Goal: Task Accomplishment & Management: Contribute content

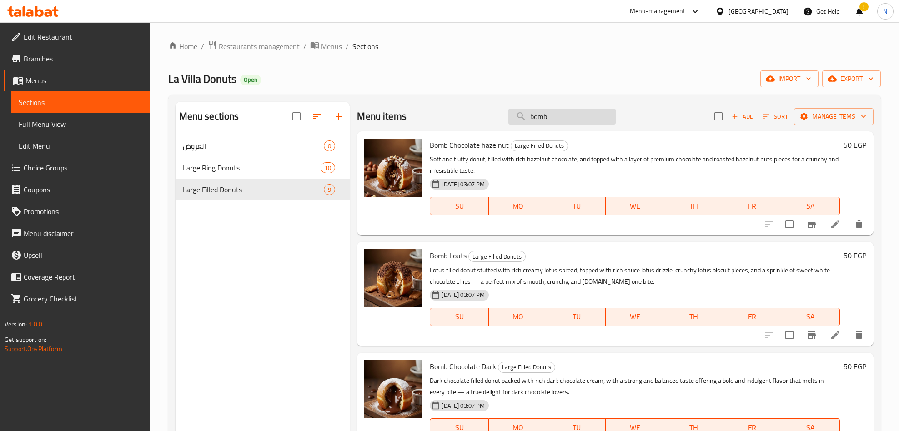
click at [589, 112] on input "bomb" at bounding box center [561, 117] width 107 height 16
paste input "3 pc bomb offer"
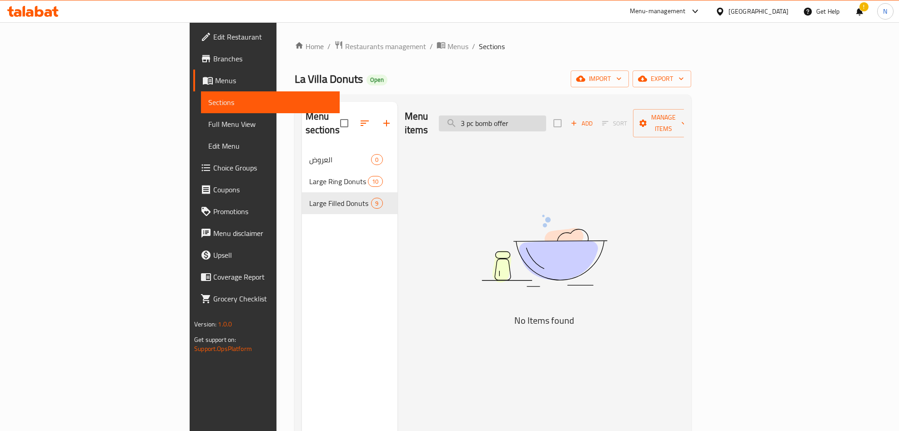
click at [546, 115] on input "3 pc bomb offer" at bounding box center [492, 123] width 107 height 16
paste input "Buy 2 pc bomb donuts and get 1 pc free"
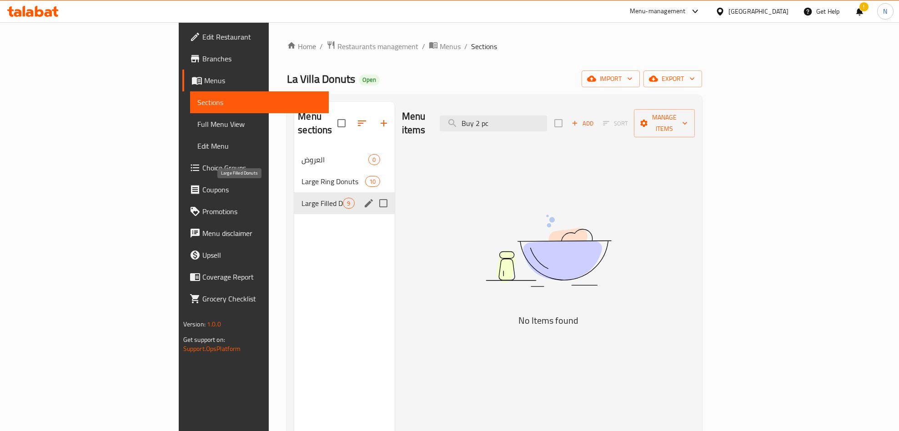
click at [301, 198] on span "Large Filled Donuts" at bounding box center [321, 203] width 41 height 11
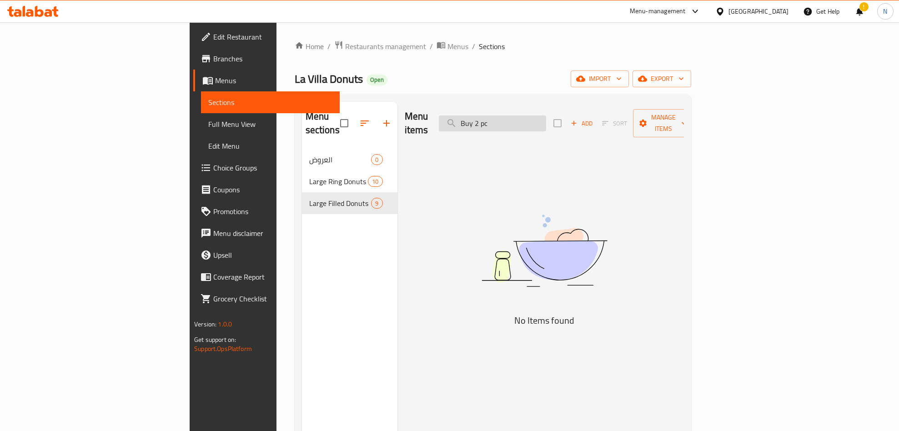
click at [546, 119] on input "Buy 2 pc" at bounding box center [492, 123] width 107 height 16
paste input "3 pc bomb offer"
click at [546, 118] on input "3 pc bomb offer" at bounding box center [492, 123] width 107 height 16
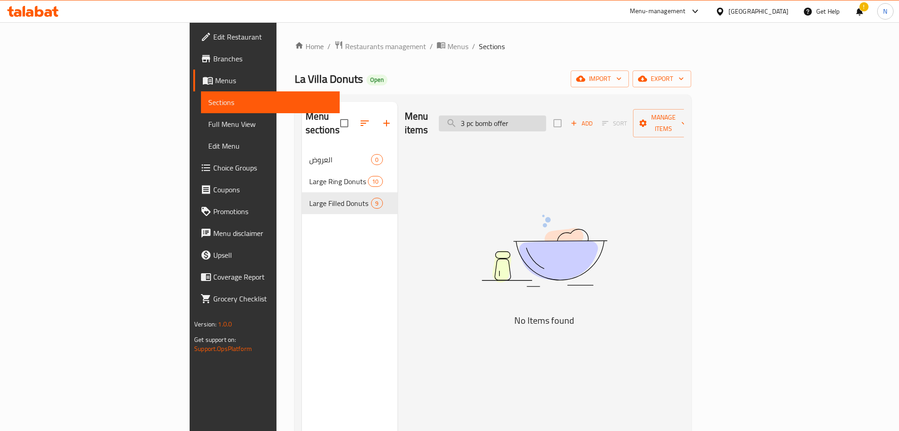
click at [546, 118] on input "3 pc bomb offer" at bounding box center [492, 123] width 107 height 16
paste input "اشتري ٢ دونات بومب لارج واحصل على ١ بومب لارج مجاناً"
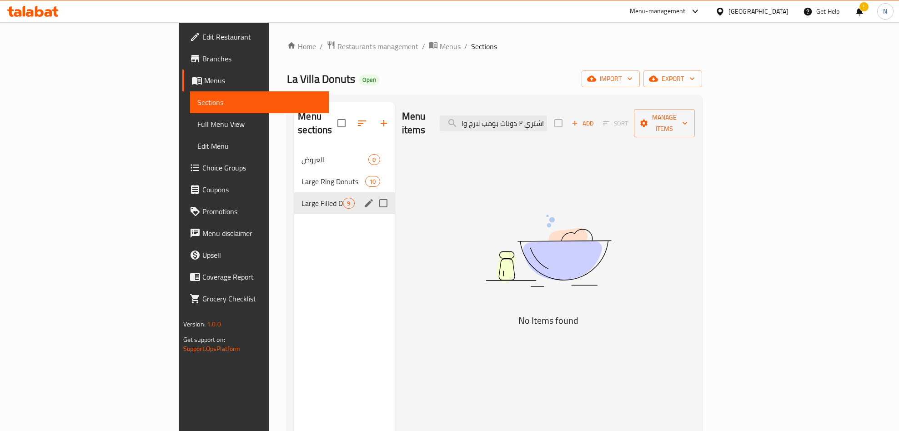
type input "اشتري ٢ دونات بومب لارج واحصل على ١ بومب لارج مجاناً"
click at [294, 196] on div "Large Filled Donuts 9" at bounding box center [344, 203] width 100 height 22
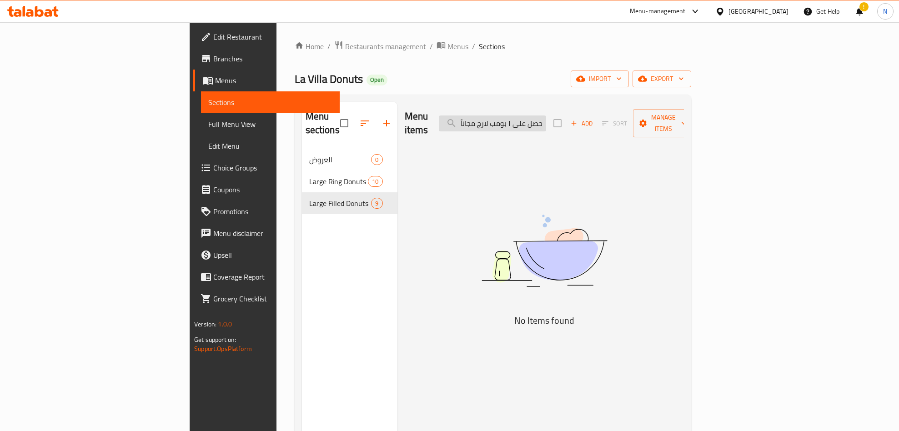
click at [546, 115] on input "اشتري ٢ دونات بومب لارج واحصل على ١ بومب لارج مجاناً" at bounding box center [492, 123] width 107 height 16
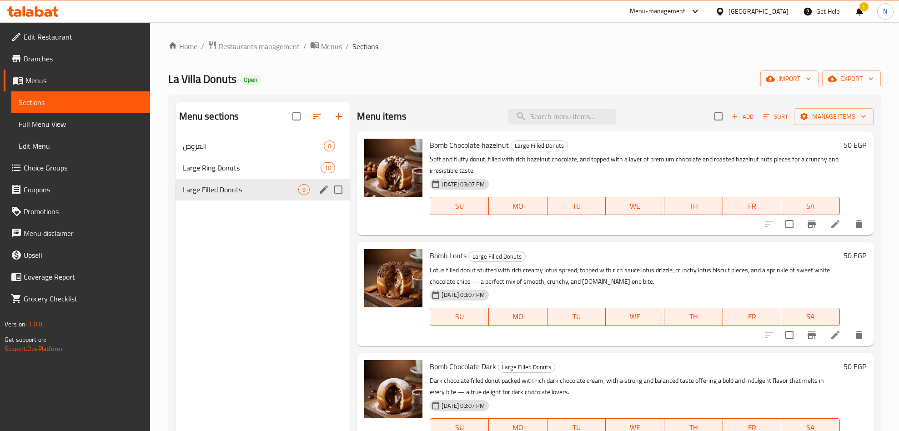
click at [259, 195] on span "Large Filled Donuts" at bounding box center [241, 189] width 116 height 11
click at [731, 114] on span "Add" at bounding box center [742, 116] width 25 height 10
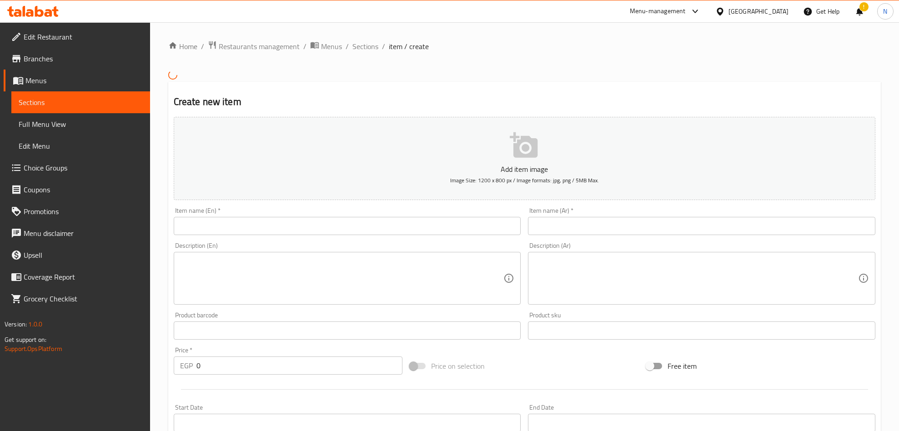
click at [220, 220] on input "text" at bounding box center [347, 226] width 347 height 18
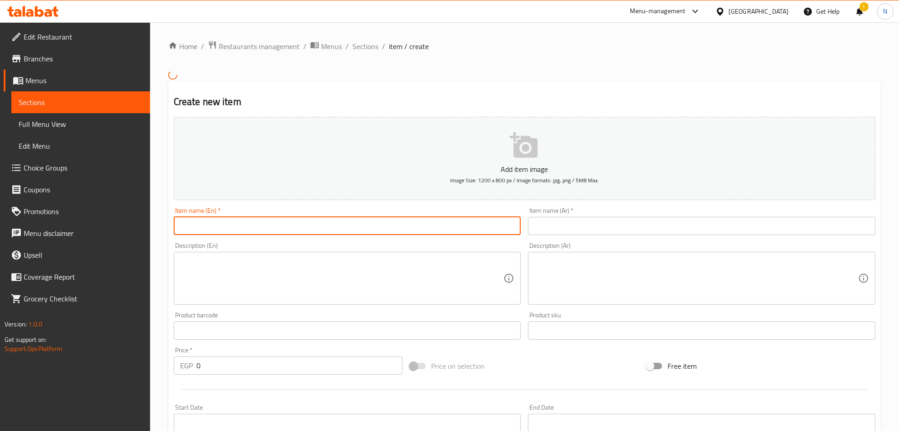
paste input "3 pc bomb offer"
type input "3 pc bomb offer"
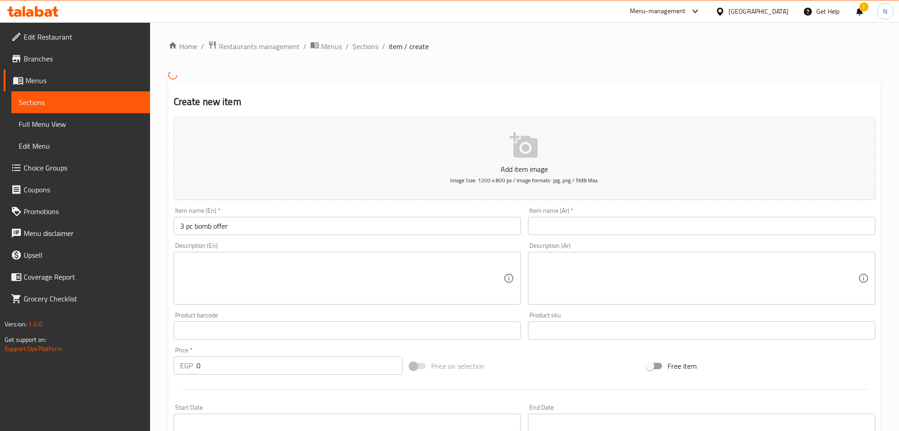
click at [767, 236] on div "Item name (Ar)   * Item name (Ar) *" at bounding box center [701, 221] width 355 height 35
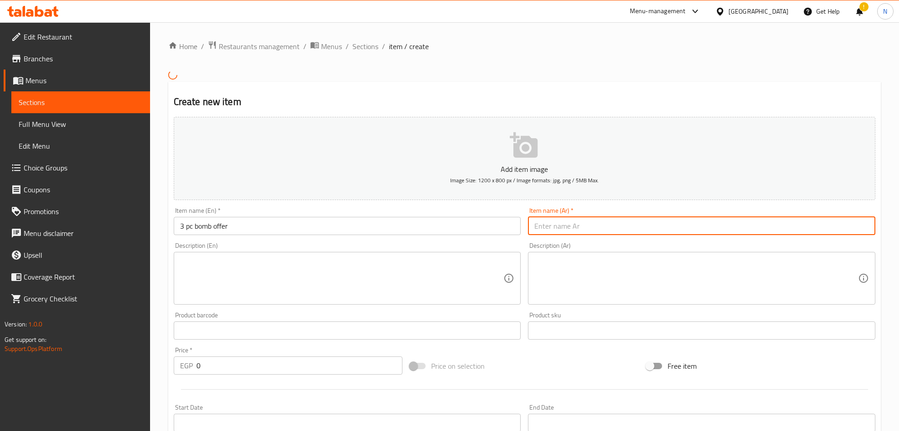
click at [772, 230] on input "text" at bounding box center [701, 226] width 347 height 18
paste input "عرض ٣ قطع بومب"
type input "عرض ٣ قطع بومب"
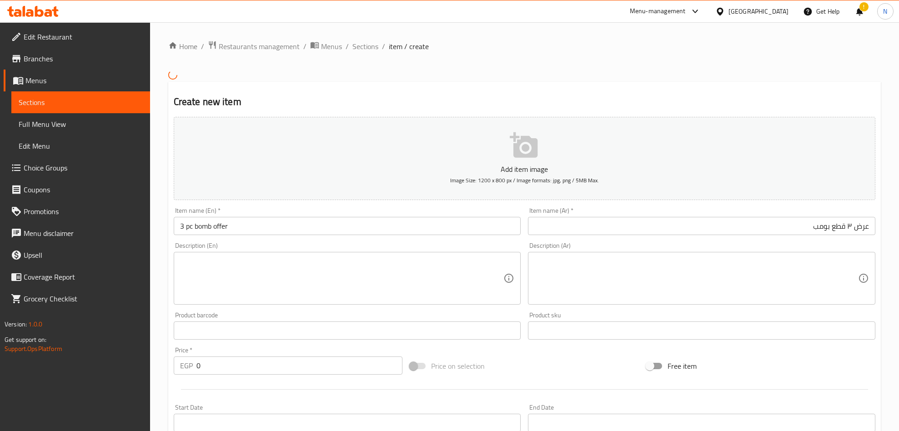
click at [320, 288] on textarea at bounding box center [342, 277] width 324 height 43
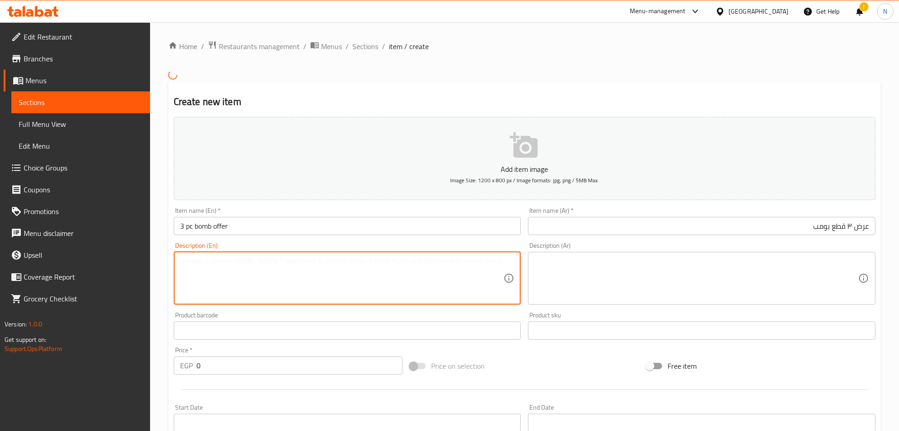
paste textarea "Buy 2 pc bomb donuts and get 1 pc free"
type textarea "Buy 2 pc bomb donuts and get 1 pc free"
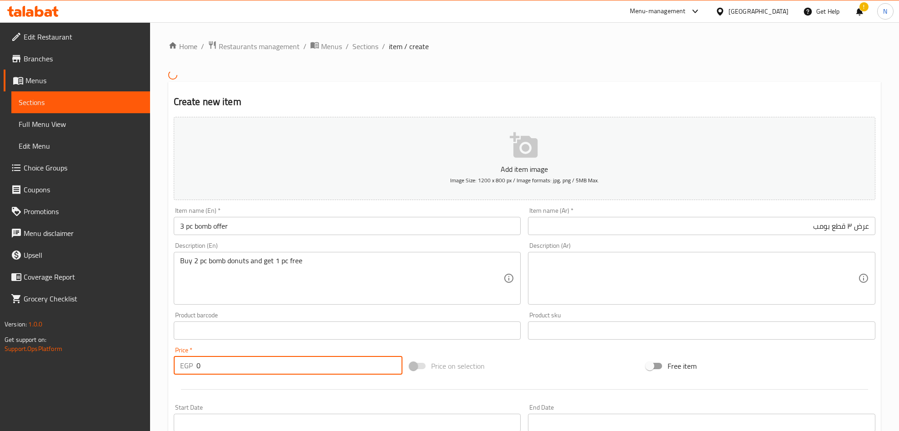
click at [174, 370] on div "Price   * EGP 0 Price *" at bounding box center [288, 361] width 229 height 28
paste input "15"
type input "150"
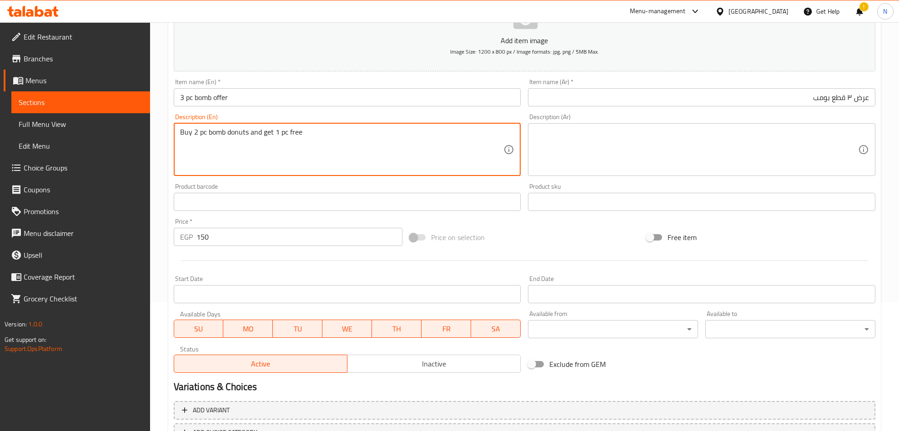
scroll to position [136, 0]
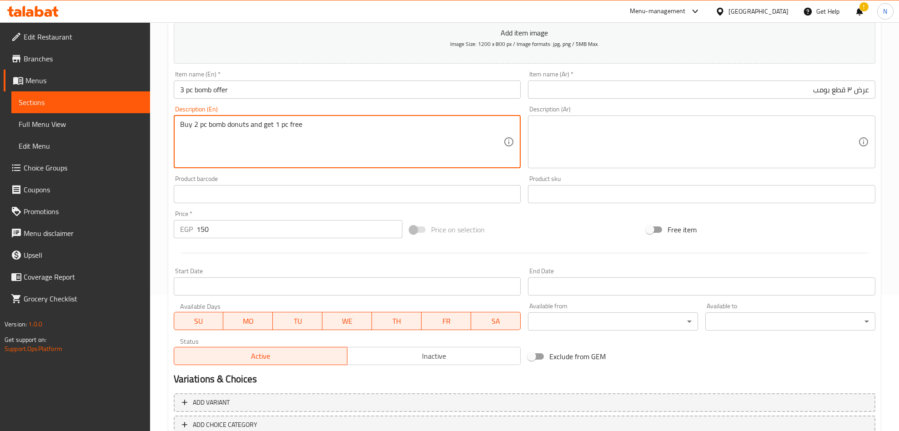
click at [365, 360] on span "Inactive" at bounding box center [434, 356] width 166 height 13
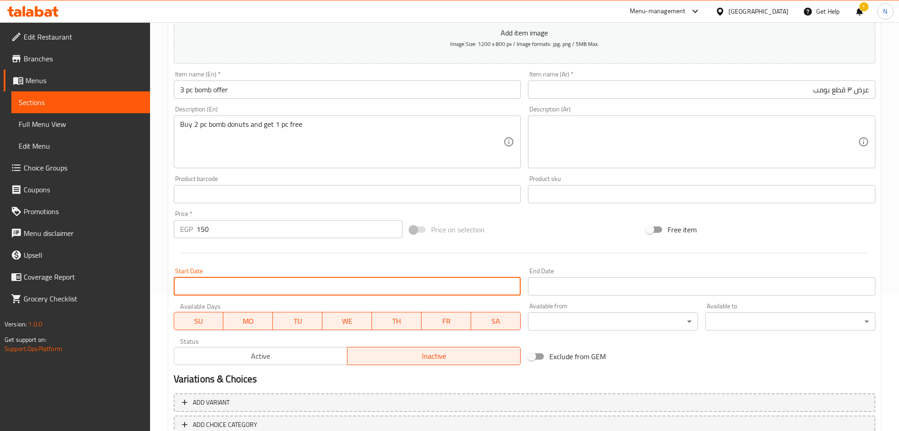
click at [288, 283] on input "Start Date" at bounding box center [347, 286] width 347 height 18
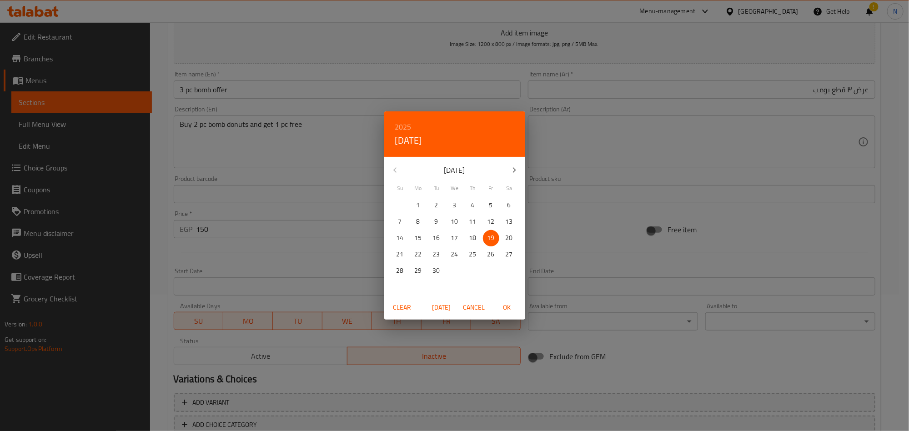
click at [472, 240] on p "18" at bounding box center [472, 237] width 7 height 11
click at [504, 299] on button "OK" at bounding box center [506, 307] width 29 height 17
type input "18-09-2025"
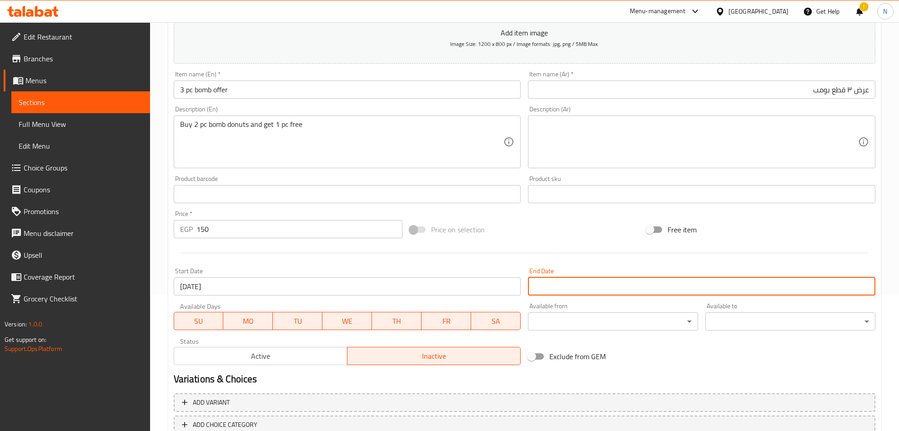
click at [571, 286] on input "Start Date" at bounding box center [701, 286] width 347 height 18
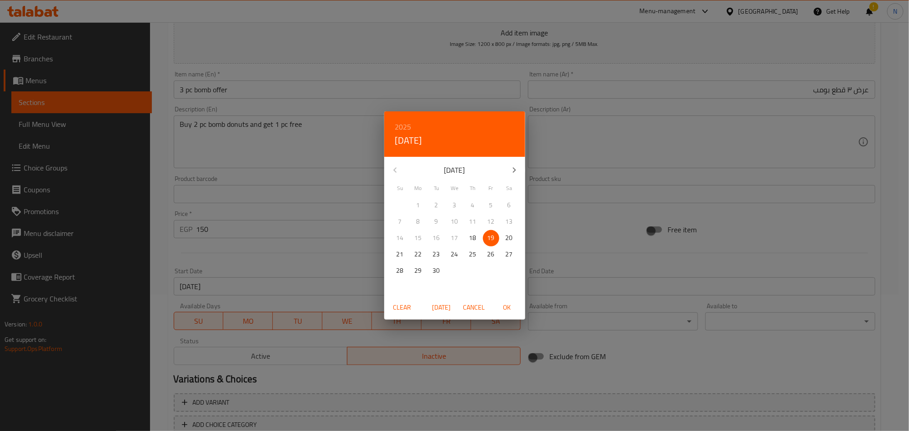
click at [453, 255] on p "24" at bounding box center [454, 254] width 7 height 11
click at [502, 300] on button "OK" at bounding box center [506, 307] width 29 height 17
type input "[DATE]"
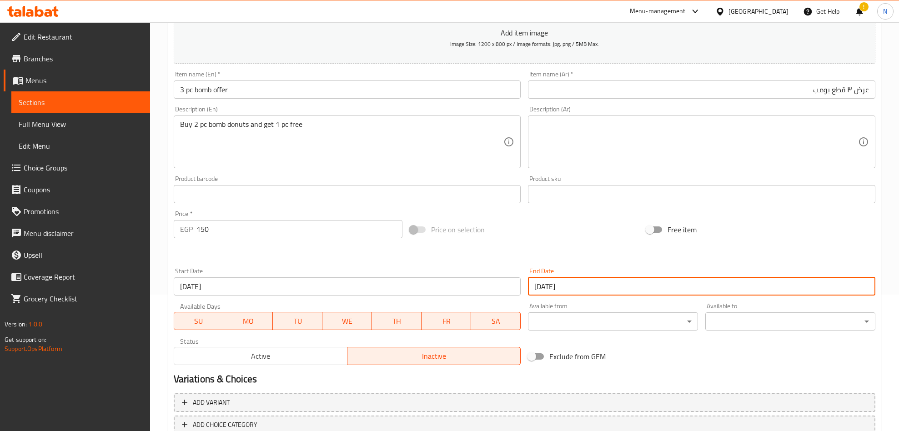
click at [305, 320] on span "TU" at bounding box center [297, 321] width 42 height 13
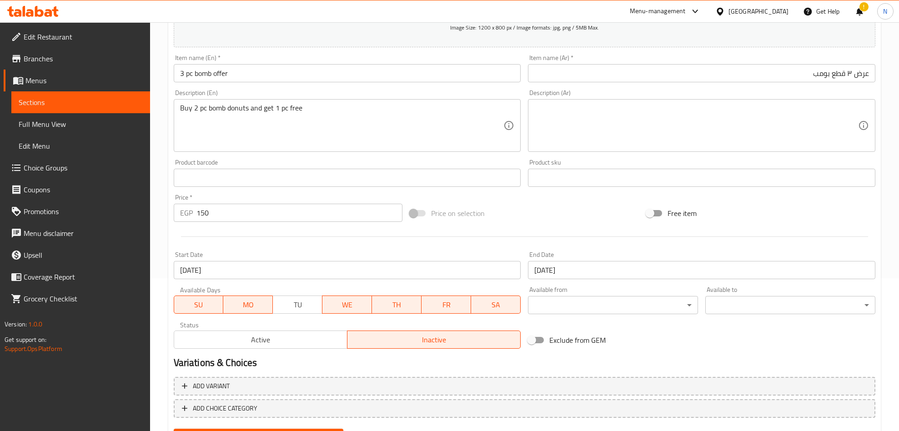
scroll to position [129, 0]
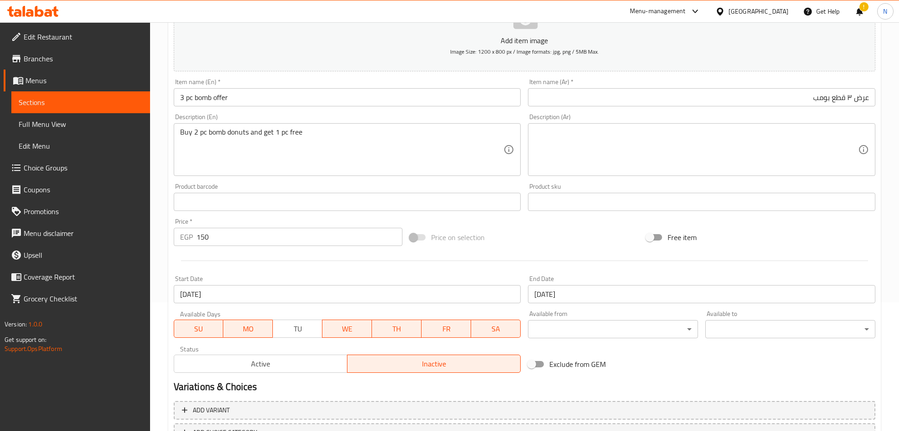
click at [818, 153] on textarea at bounding box center [696, 149] width 324 height 43
paste textarea "اشتري ٢ دونات بومب لارج واحصل على ١ بومب لارج مجاناً"
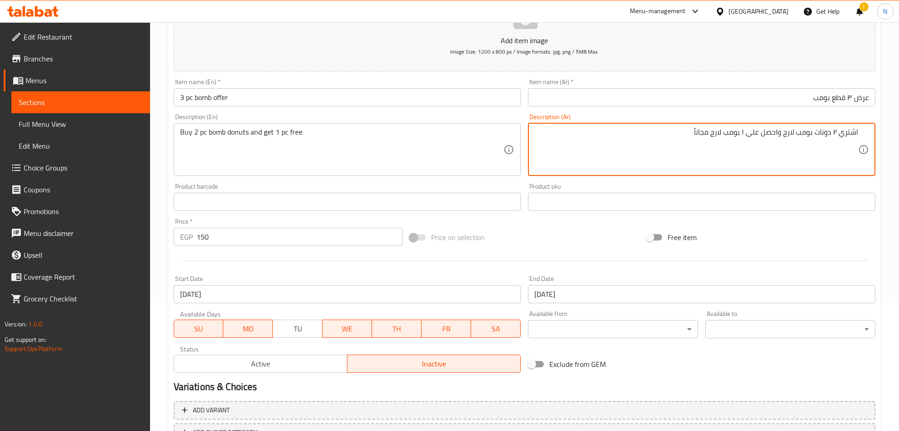
type textarea "اشتري ٢ دونات بومب لارج واحصل على ١ بومب لارج مجاناً"
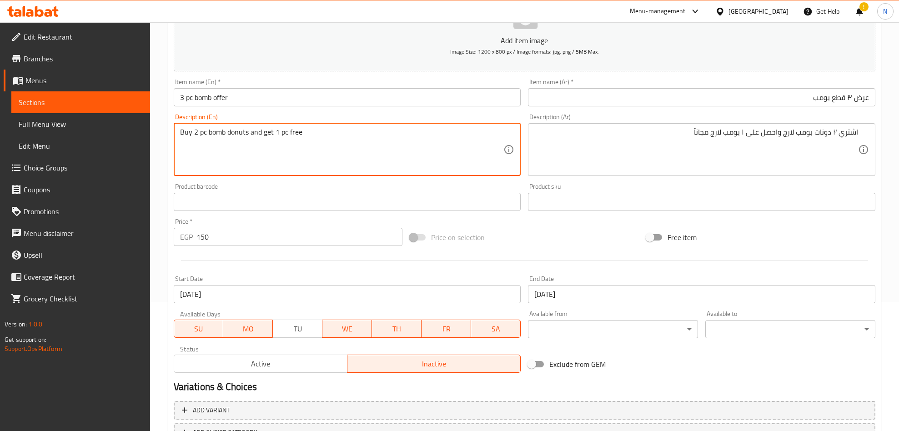
click at [206, 134] on textarea "Buy 2 pc bomb donuts and get 1 pc free" at bounding box center [342, 149] width 324 height 43
click at [300, 135] on textarea "Buy 2 pc large bomb donuts and get 1 pc free" at bounding box center [342, 149] width 324 height 43
click at [303, 136] on textarea "Buy 2 pc large bomb donuts and get 1 pc free" at bounding box center [342, 149] width 324 height 43
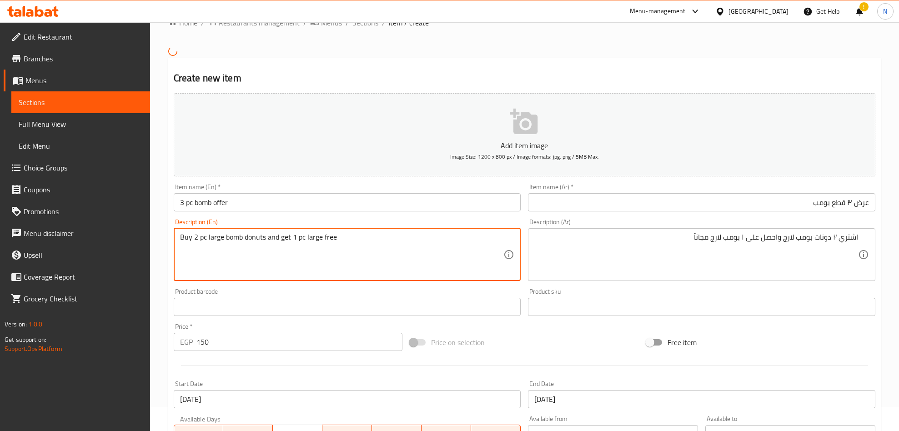
scroll to position [0, 0]
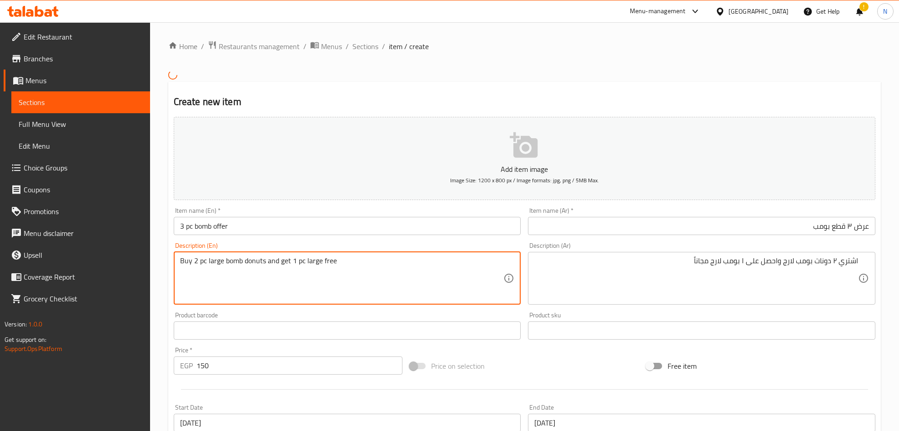
click at [364, 270] on textarea "Buy 2 pc large bomb donuts and get 1 pc large free" at bounding box center [342, 277] width 324 height 43
click at [366, 259] on textarea "Buy 2 pc large bomb donuts and get 1 pc large free" at bounding box center [342, 277] width 324 height 43
type textarea "Buy 2 pc large bomb donuts and get 1 pc large free"
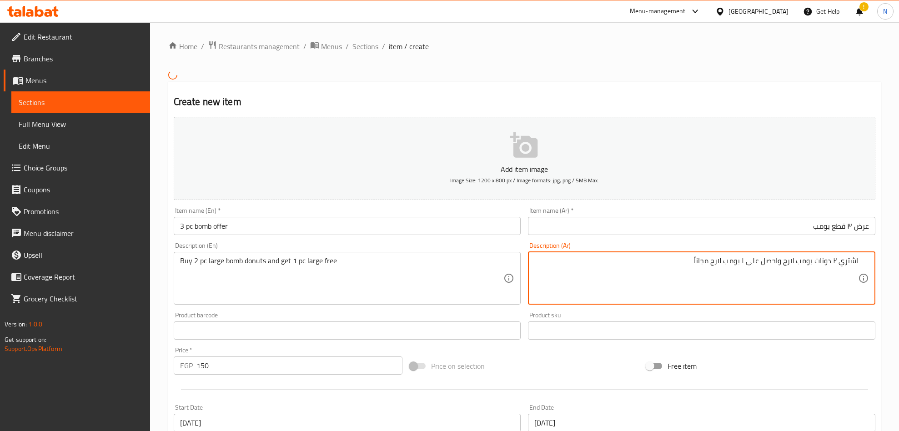
click at [833, 265] on textarea "اشتري ٢ دونات بومب لارج واحصل على ١ بومب لارج مجاناً" at bounding box center [696, 277] width 324 height 43
click at [721, 266] on textarea "اشتري ٢ قطعة دونات بومب لارج واحصل على ١ بومب لارج مجاناً" at bounding box center [696, 277] width 324 height 43
type textarea "اشتري ٢ قطعة دونات بومب لارج واحصل على ١ قطعة بومب لارج مجاناً"
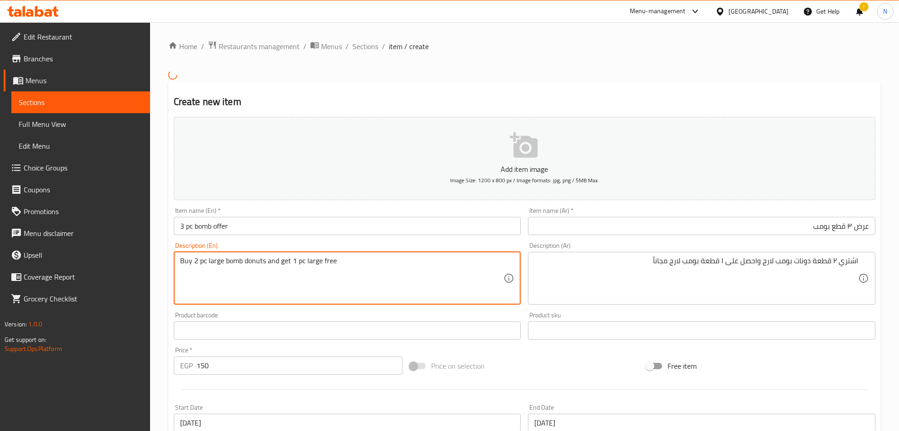
click at [292, 279] on textarea "Buy 2 pc large bomb donuts and get 1 pc large free" at bounding box center [342, 277] width 324 height 43
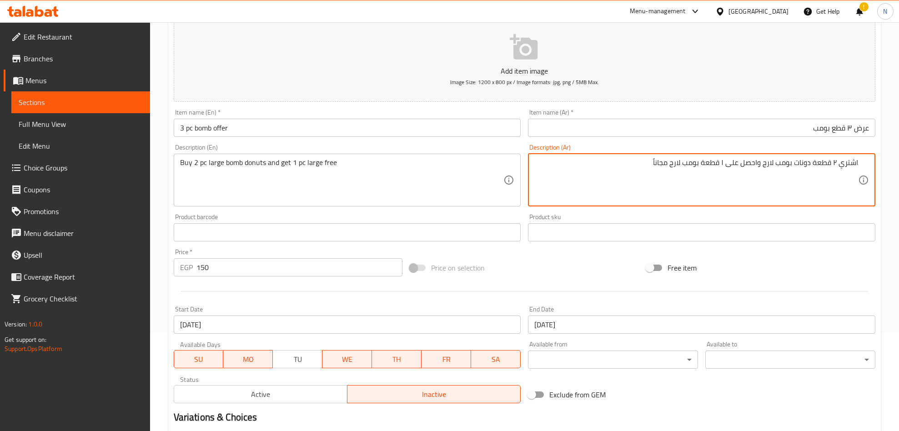
scroll to position [197, 0]
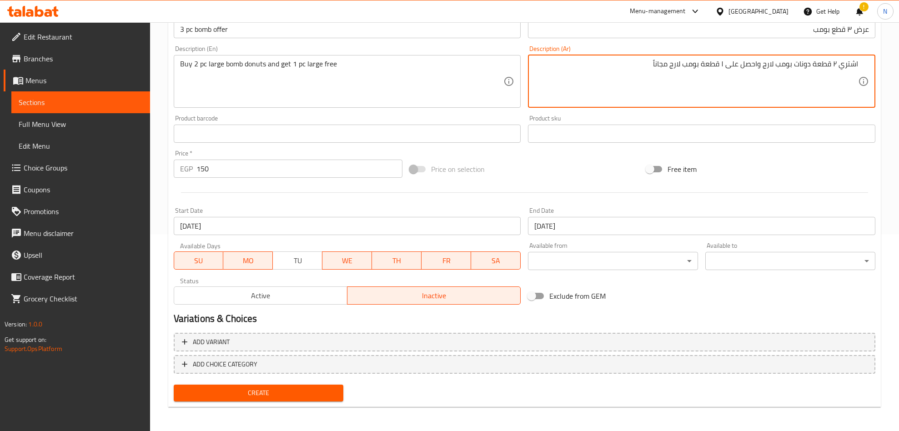
click at [308, 396] on span "Create" at bounding box center [258, 392] width 155 height 11
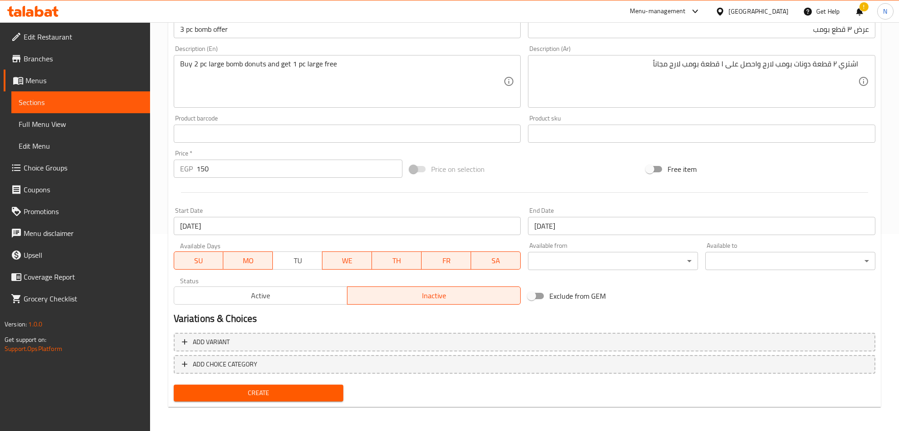
scroll to position [0, 0]
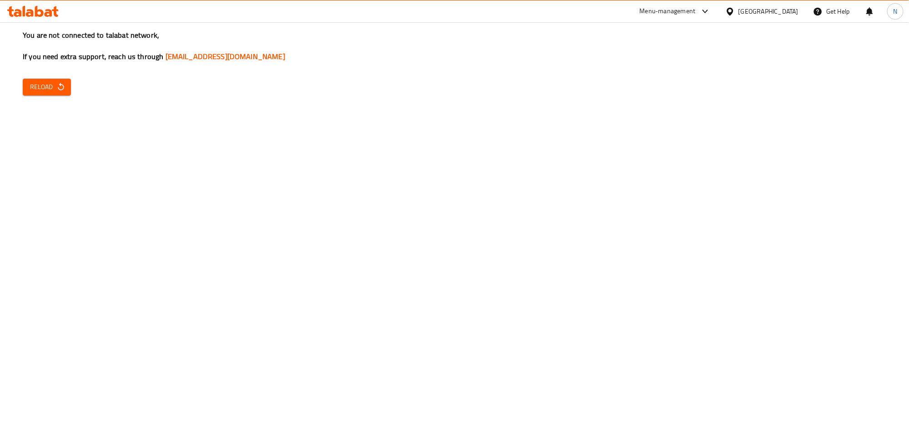
click at [65, 81] on button "Reload" at bounding box center [47, 87] width 48 height 17
click at [41, 100] on div "You are not connected to talabat network, If you need extra support, reach us t…" at bounding box center [454, 215] width 909 height 431
click at [56, 87] on icon "button" at bounding box center [60, 86] width 9 height 9
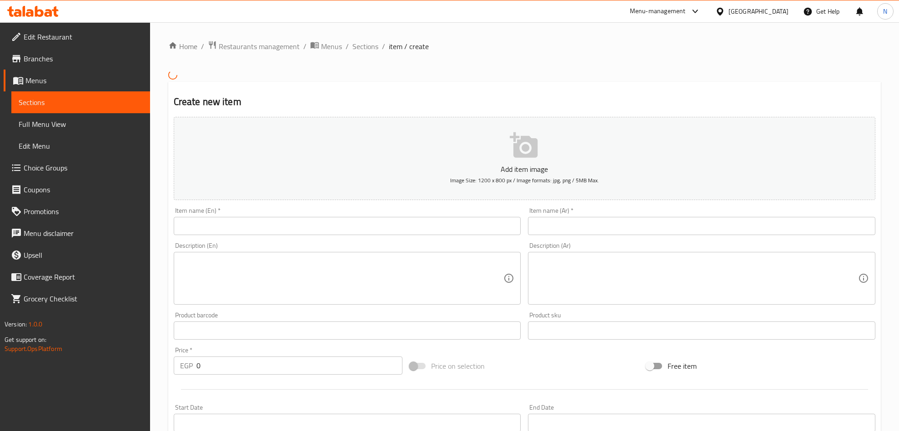
click at [700, 7] on div at bounding box center [692, 11] width 15 height 11
click at [649, 121] on div "Restaurant-Management" at bounding box center [651, 122] width 71 height 10
click at [181, 232] on input "text" at bounding box center [347, 232] width 347 height 18
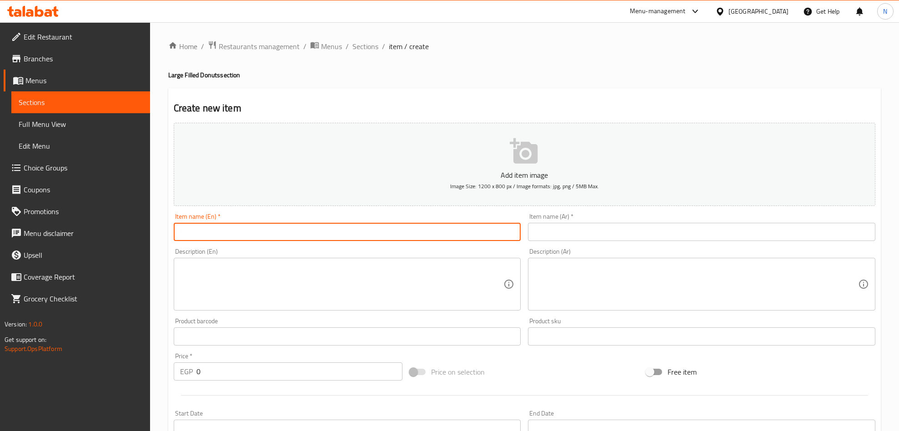
paste input "3 pc bomb offer"
click at [246, 230] on input "3 pc bomb offer" at bounding box center [347, 232] width 347 height 18
type input "3 Pc Bomb Offer"
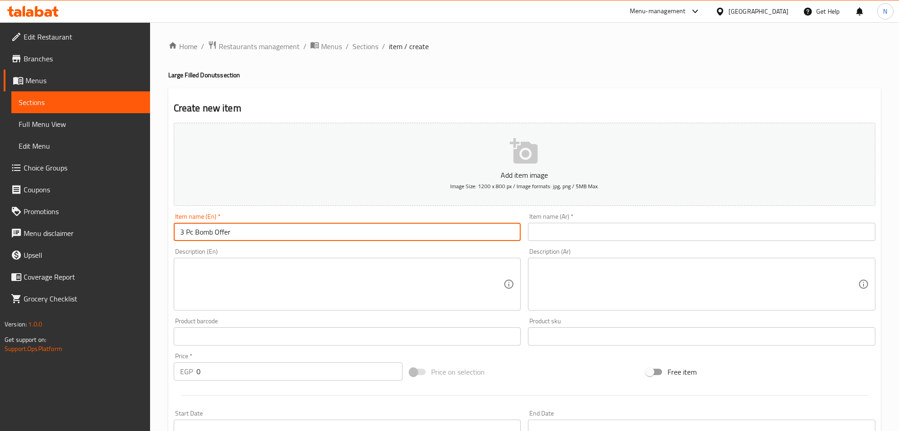
click at [743, 235] on input "text" at bounding box center [701, 232] width 347 height 18
paste input "عرض ٣ قطع بومب"
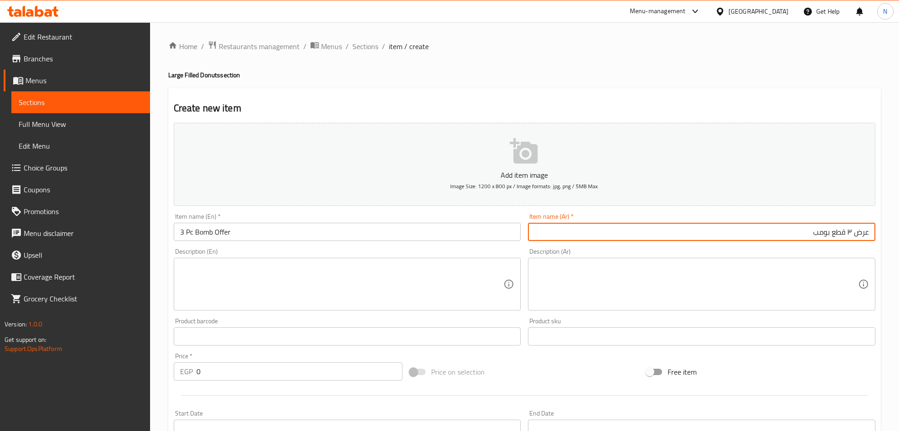
type input "عرض ٣ قطع بومب"
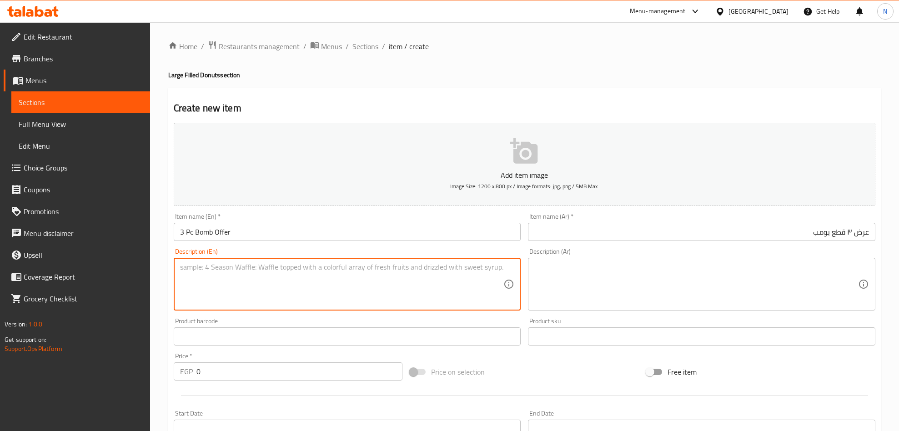
click at [277, 288] on textarea at bounding box center [342, 284] width 324 height 43
paste textarea "Buy 2 pc bomb donuts and get 1 pc free"
type textarea "Buy 2 pc bomb donuts and get 1 pc free"
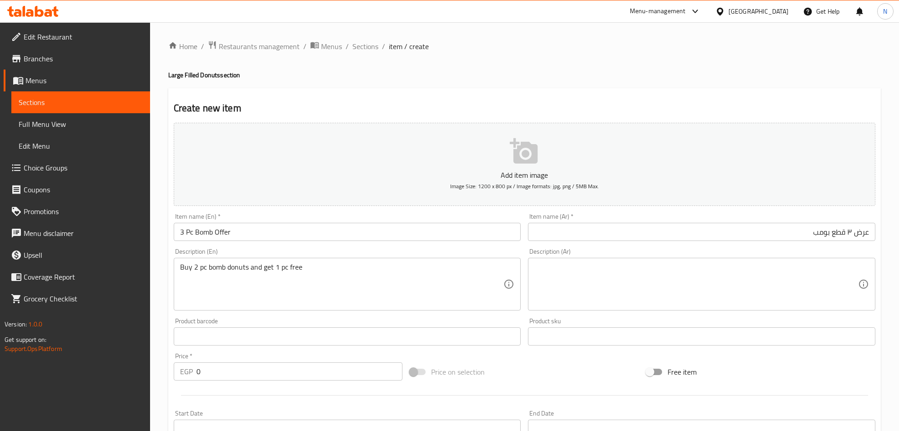
click at [729, 277] on textarea at bounding box center [696, 284] width 324 height 43
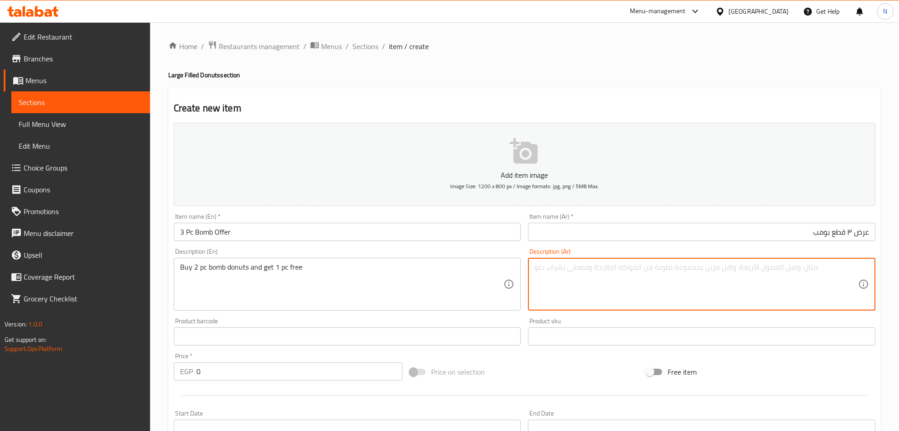
paste textarea "اشتري ٢ دونات بومب لارج واحصل على ١ بومب لارج مجاناً"
type textarea "اشتري ٢ دونات بومب لارج واحصل على ١ بومب لارج مجاناً"
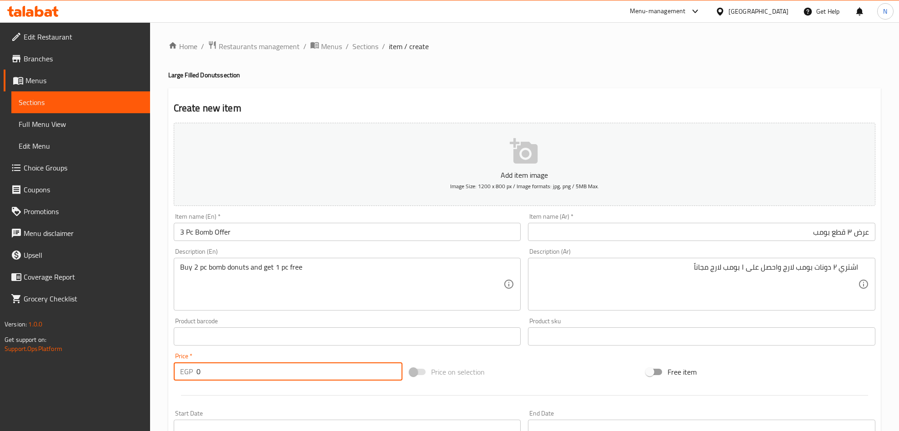
drag, startPoint x: 210, startPoint y: 373, endPoint x: 174, endPoint y: 370, distance: 36.5
click at [174, 370] on div "EGP 0 Price *" at bounding box center [288, 371] width 229 height 18
type input "150"
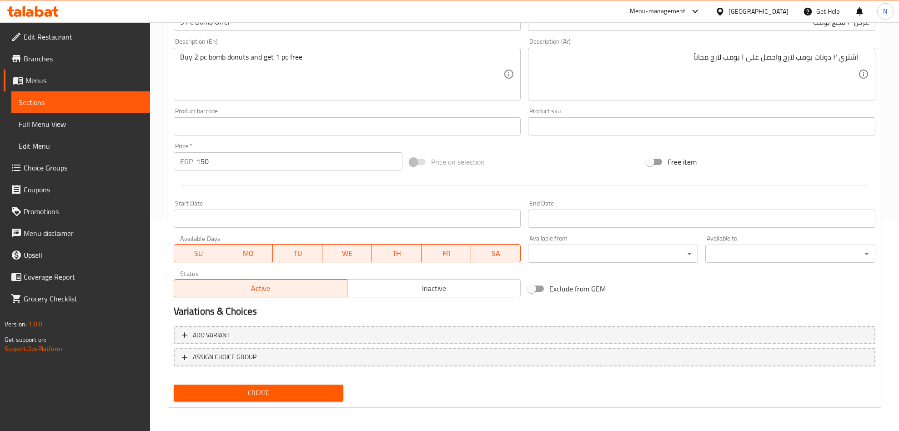
scroll to position [210, 0]
drag, startPoint x: 298, startPoint y: 254, endPoint x: 307, endPoint y: 262, distance: 12.9
click at [298, 254] on span "TU" at bounding box center [297, 252] width 42 height 13
click at [266, 213] on input "Start Date" at bounding box center [347, 218] width 347 height 18
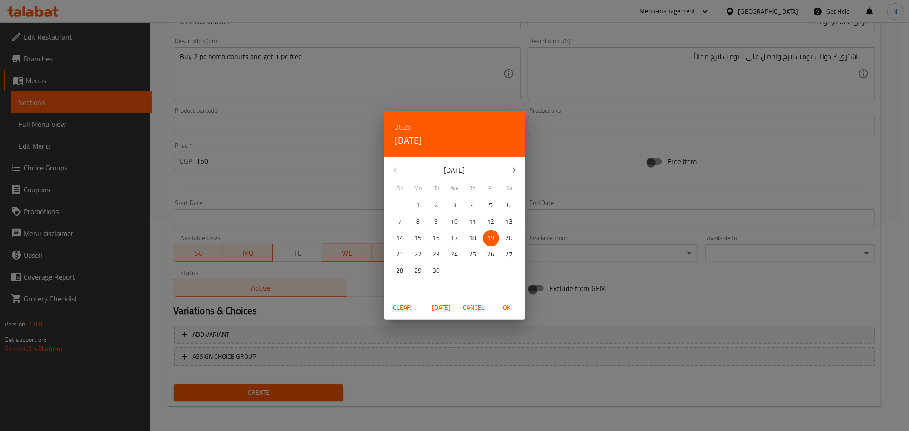
click at [476, 239] on p "18" at bounding box center [472, 237] width 7 height 11
click at [502, 305] on span "OK" at bounding box center [507, 307] width 22 height 11
type input "18-09-2025"
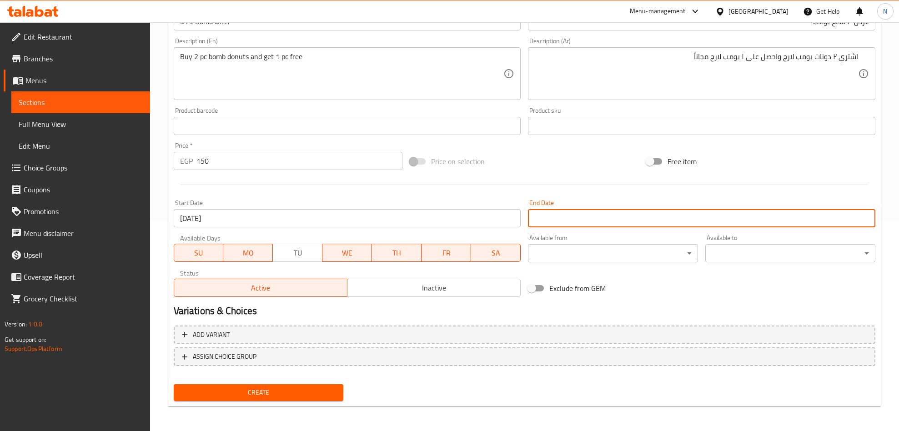
click at [540, 215] on input "Start Date" at bounding box center [701, 218] width 347 height 18
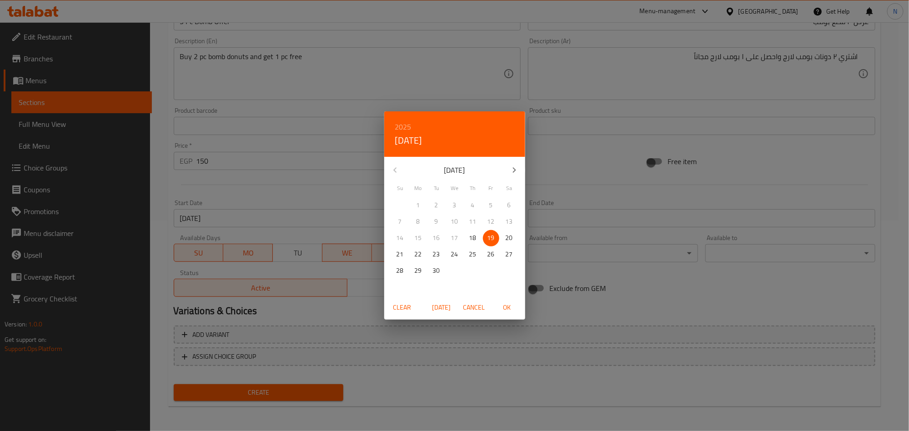
drag, startPoint x: 454, startPoint y: 254, endPoint x: 455, endPoint y: 259, distance: 5.2
click at [454, 255] on p "24" at bounding box center [454, 254] width 7 height 11
click at [510, 303] on span "OK" at bounding box center [507, 307] width 22 height 11
type input "24-09-2025"
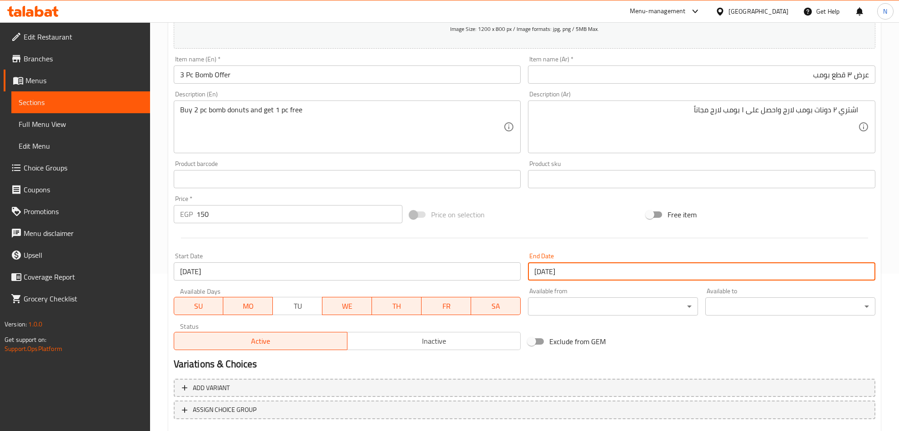
scroll to position [74, 0]
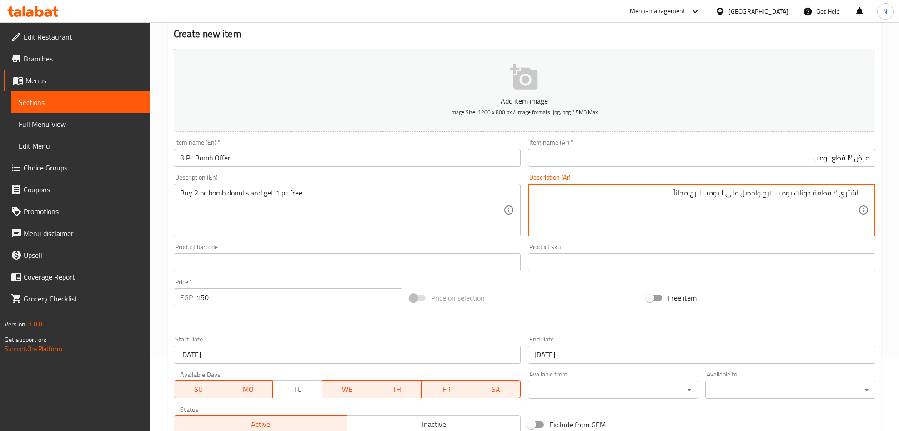
click at [721, 197] on textarea "اشتري ٢ قطعة دونات بومب لارج واحصل على ١ بومب لارج مجاناً" at bounding box center [696, 210] width 324 height 43
type textarea "اشتري ٢ قطعة دونات بومب لارج واحصل على ١ قطعة بومب لارج مجاناً"
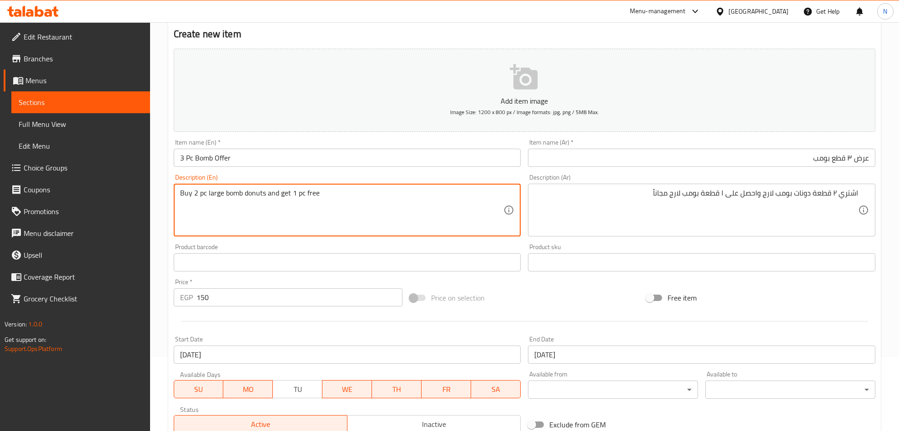
click at [213, 194] on textarea "Buy 2 pc large bomb donuts and get 1 pc free" at bounding box center [342, 210] width 324 height 43
click at [295, 194] on textarea "Buy 2 pc large bomb donuts and get 1 pc free" at bounding box center [342, 210] width 324 height 43
click at [304, 197] on textarea "Buy 2 pc large bomb donuts and get 1 pc free" at bounding box center [342, 210] width 324 height 43
paste textarea "large"
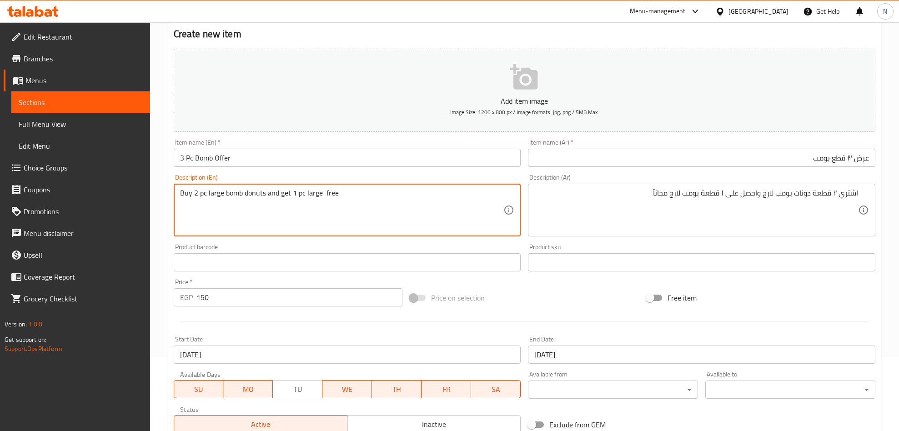
click at [235, 196] on textarea "Buy 2 pc large bomb donuts and get 1 pc large free" at bounding box center [342, 210] width 324 height 43
drag, startPoint x: 322, startPoint y: 196, endPoint x: 328, endPoint y: 205, distance: 10.2
click at [322, 197] on textarea "Buy 2 pc large bomb donuts and get 1 pc large free" at bounding box center [342, 210] width 324 height 43
paste textarea "bomb"
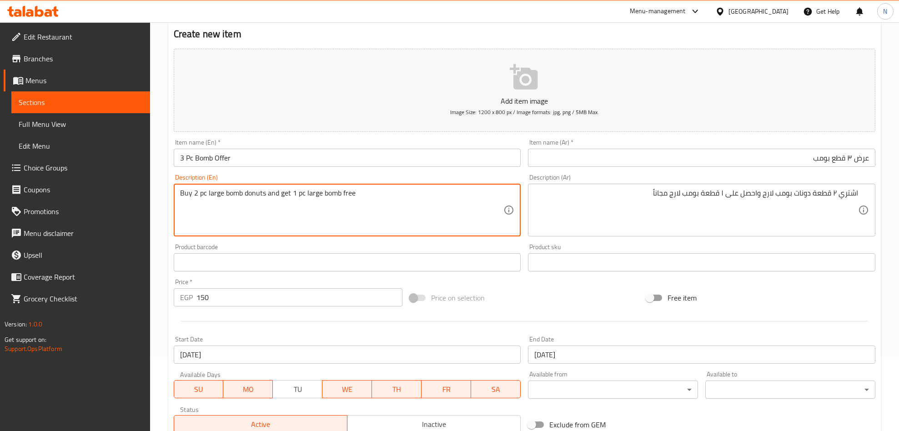
click at [370, 197] on textarea "Buy 2 pc large bomb donuts and get 1 pc large bomb free" at bounding box center [342, 210] width 324 height 43
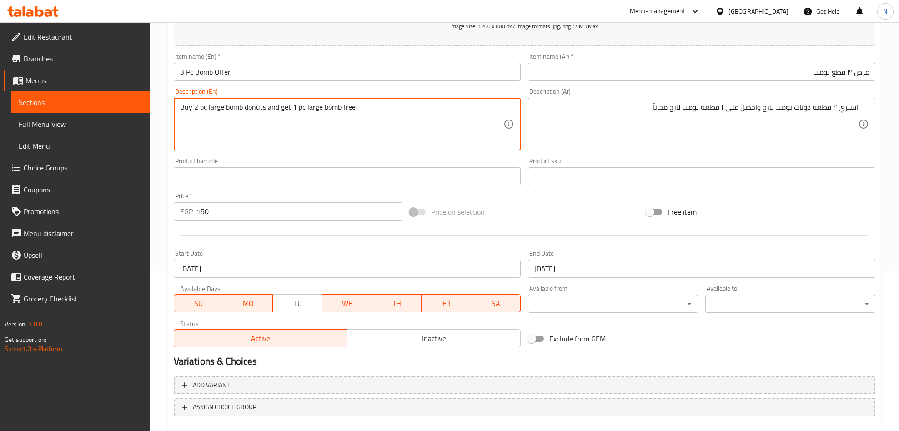
scroll to position [210, 0]
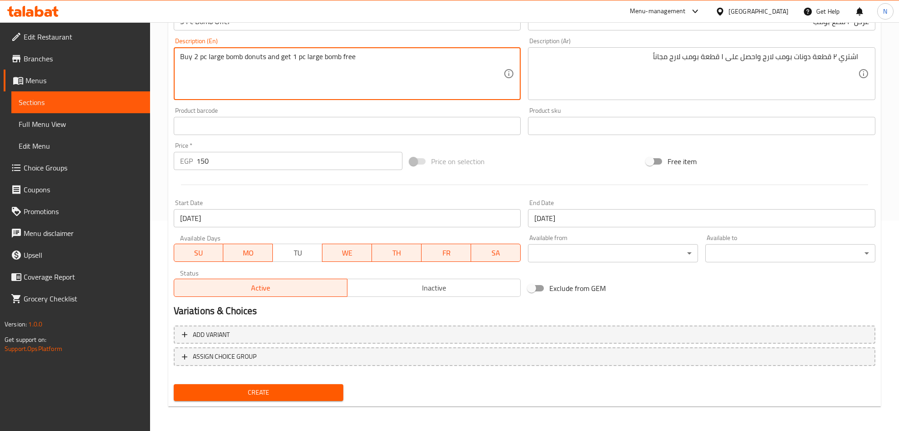
type textarea "Buy 2 pc large bomb donuts and get 1 pc large bomb free"
click at [413, 283] on span "Inactive" at bounding box center [434, 287] width 166 height 13
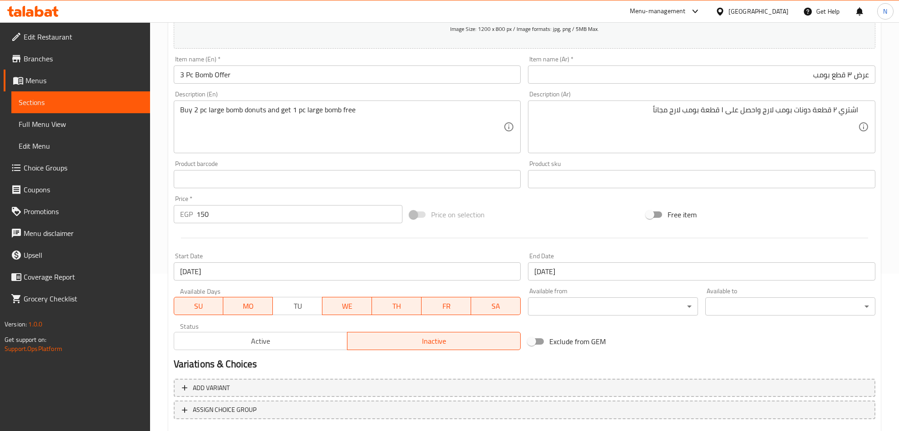
scroll to position [74, 0]
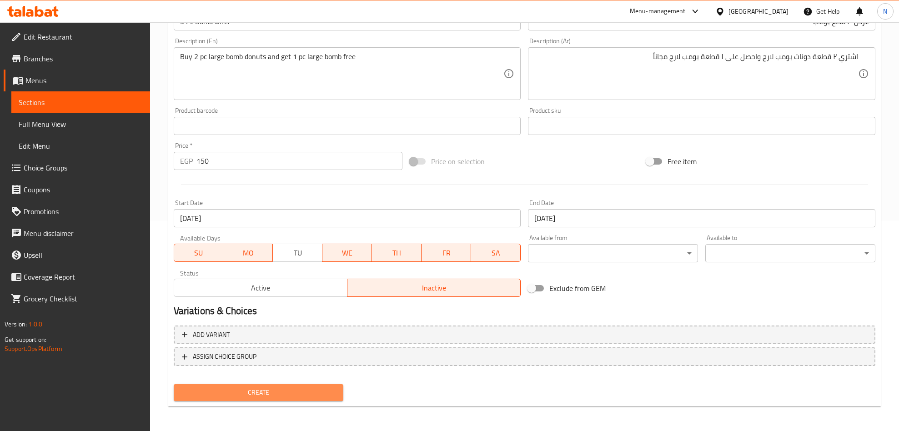
click at [299, 387] on span "Create" at bounding box center [258, 392] width 155 height 11
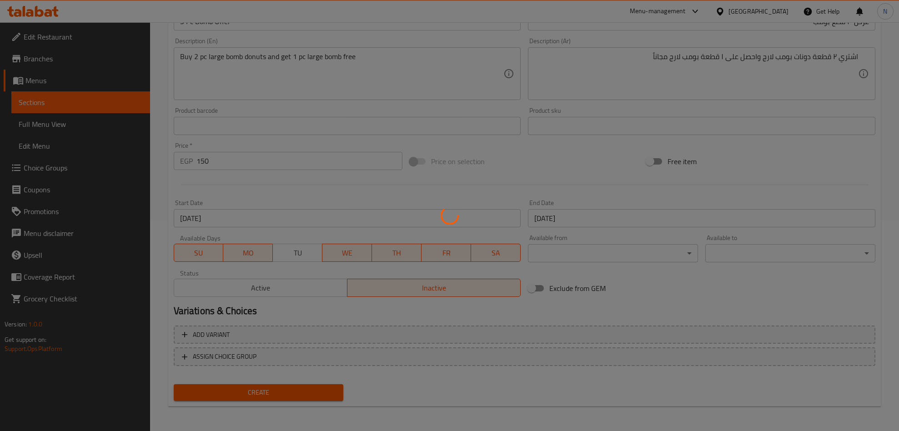
scroll to position [87, 0]
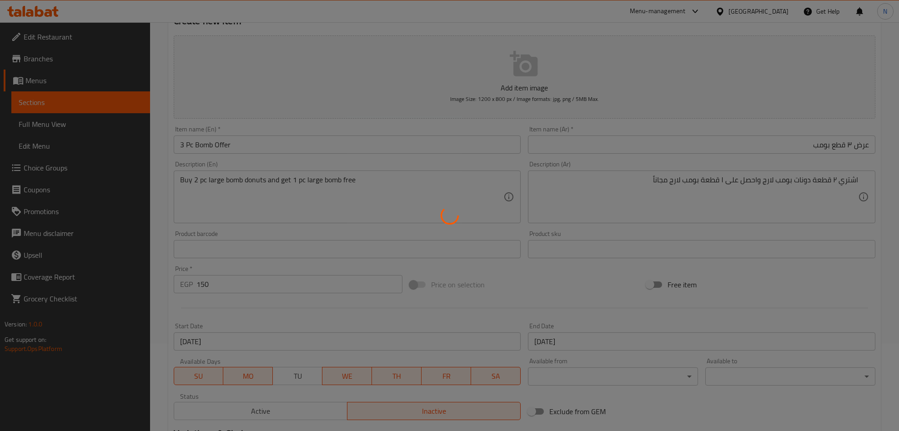
type input "0"
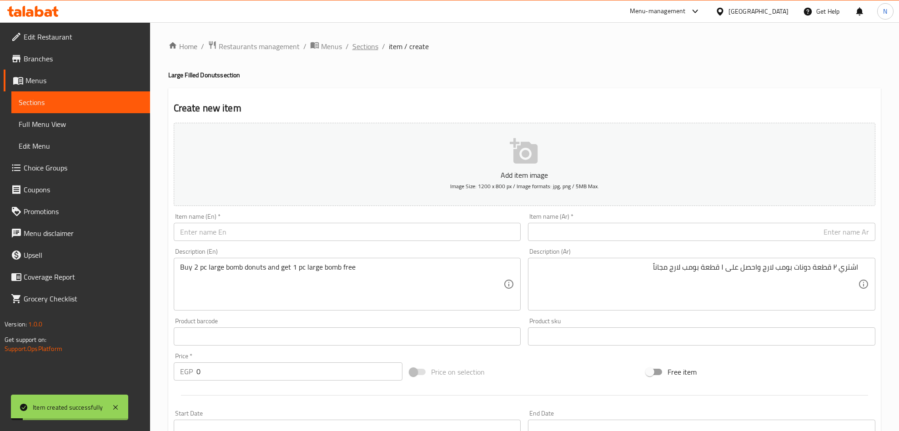
click at [366, 50] on span "Sections" at bounding box center [365, 46] width 26 height 11
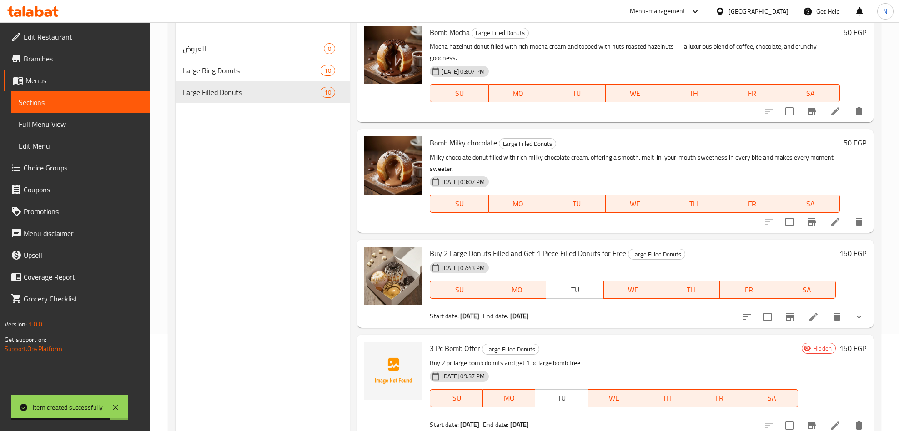
scroll to position [127, 0]
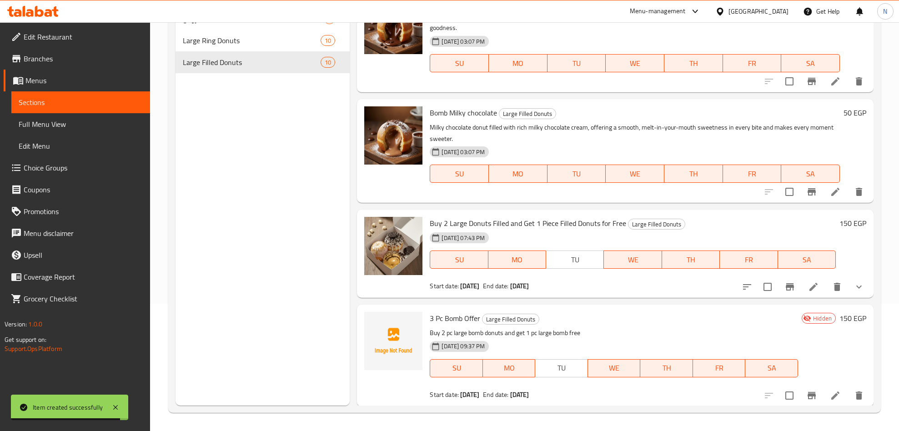
click at [453, 314] on span "3 Pc Bomb Offer" at bounding box center [455, 318] width 50 height 14
copy h6 "3 Pc Bomb Offer"
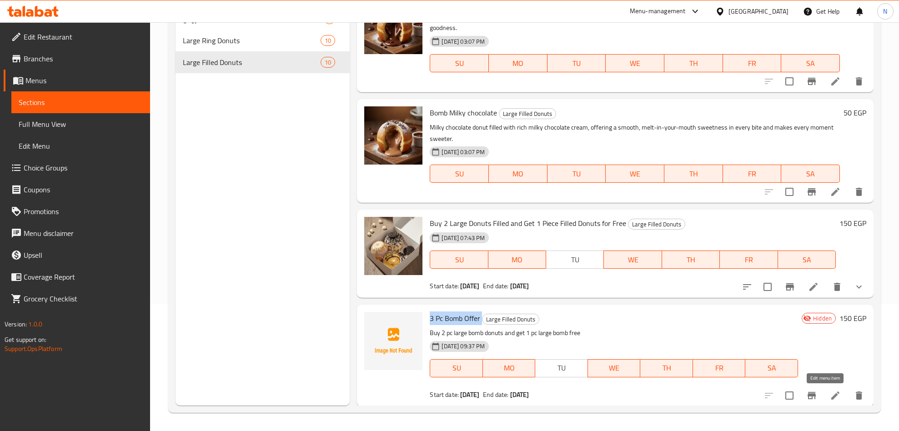
click at [831, 396] on icon at bounding box center [835, 395] width 8 height 8
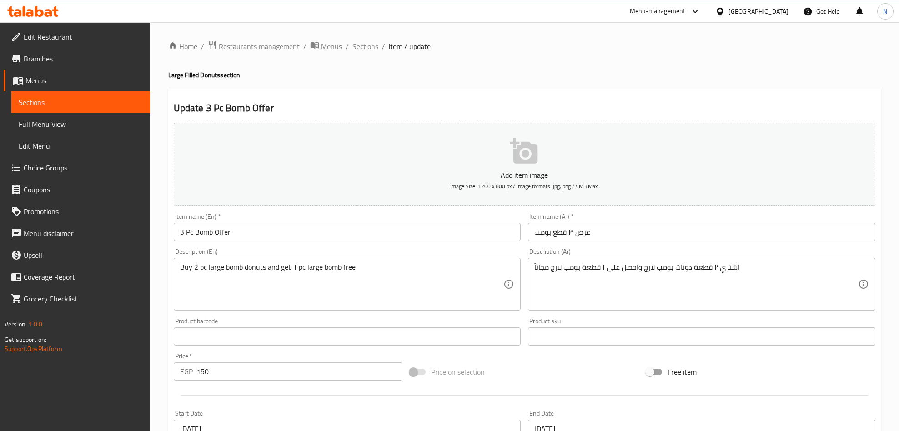
drag, startPoint x: 364, startPoint y: 49, endPoint x: 321, endPoint y: 69, distance: 47.4
click at [364, 49] on span "Sections" at bounding box center [365, 46] width 26 height 11
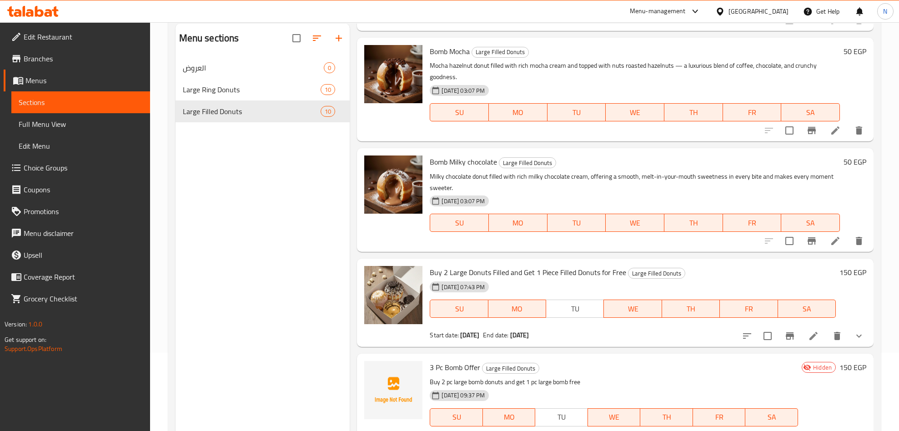
scroll to position [127, 0]
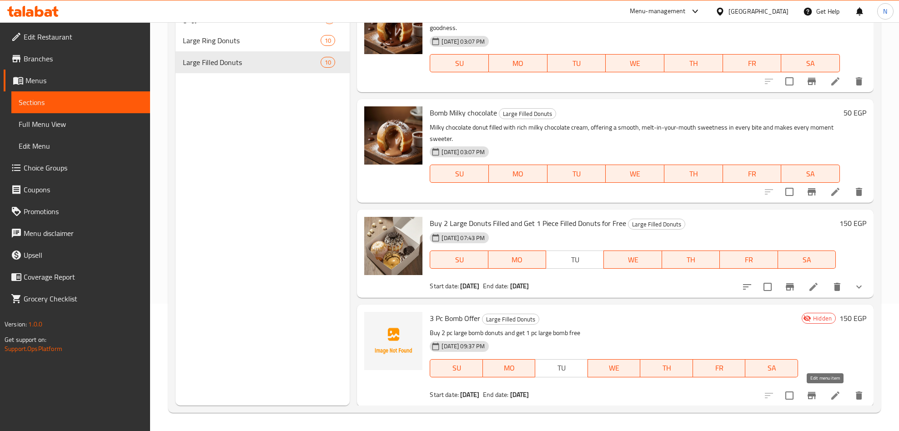
click at [829, 395] on icon at bounding box center [834, 395] width 11 height 11
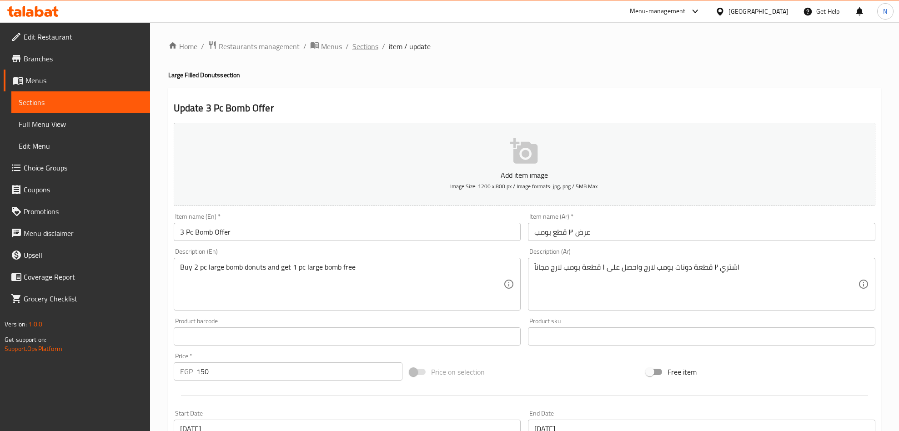
click at [362, 49] on span "Sections" at bounding box center [365, 46] width 26 height 11
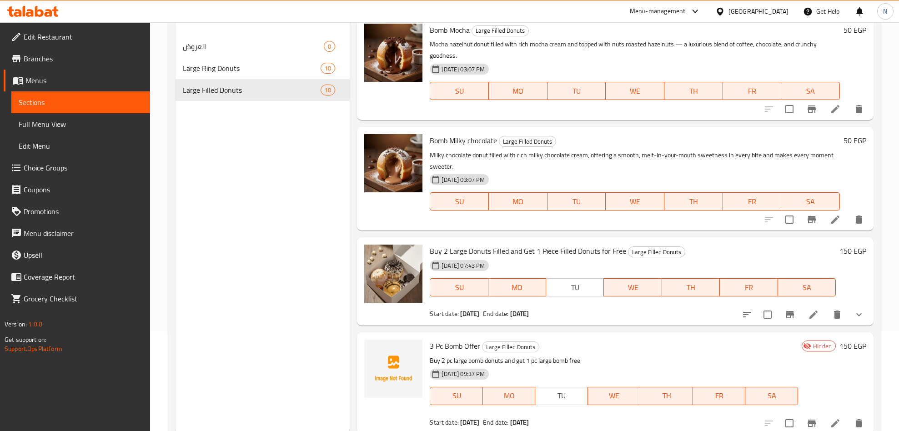
scroll to position [127, 0]
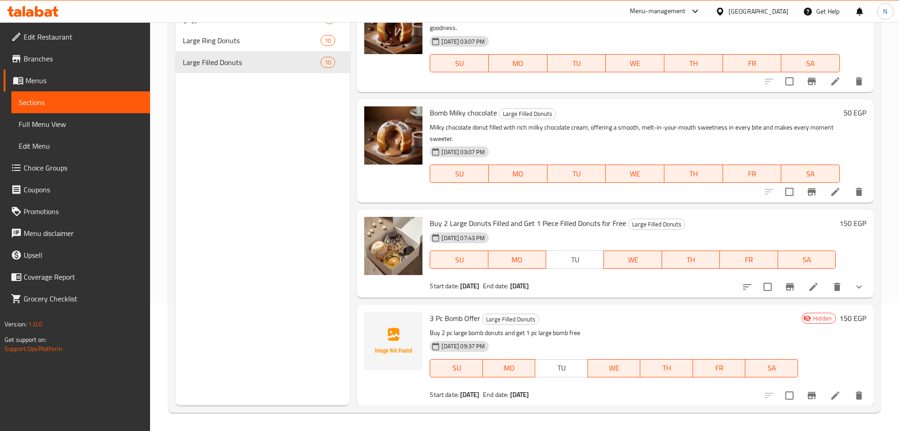
click at [489, 219] on span "Buy 2 Large Donuts Filled and Get 1 Piece Filled Donuts for Free" at bounding box center [528, 223] width 196 height 14
click at [490, 219] on span "Buy 2 Large Donuts Filled and Get 1 Piece Filled Donuts for Free" at bounding box center [528, 223] width 196 height 14
copy h6 "Buy 2 Large Donuts Filled and Get 1 Piece Filled Donuts for Free"
click at [808, 284] on icon at bounding box center [813, 286] width 11 height 11
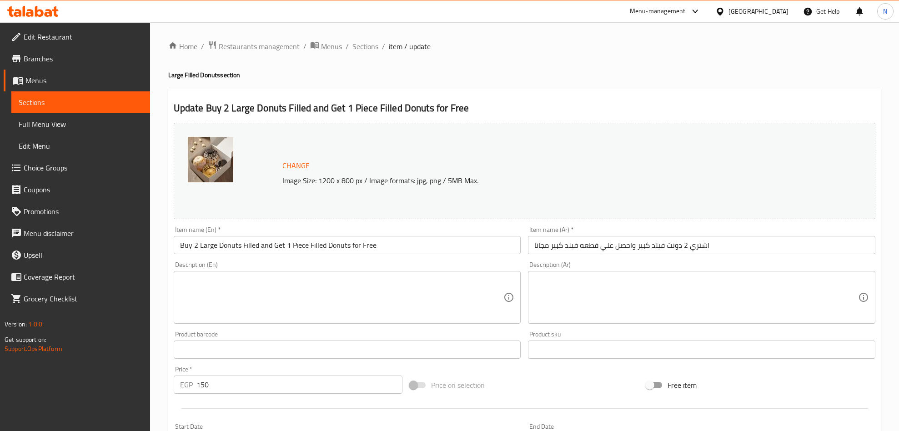
drag, startPoint x: 562, startPoint y: 234, endPoint x: 564, endPoint y: 240, distance: 7.1
click at [561, 234] on div "Item name (Ar)   * اشتري 2 دونت فيلد كبير واحصل علي قطعه فيلد كبير مجانا Item n…" at bounding box center [701, 240] width 347 height 28
click at [570, 247] on input "اشتري 2 دونت فيلد كبير واحصل علي قطعه فيلد كبير مجانا" at bounding box center [701, 245] width 347 height 18
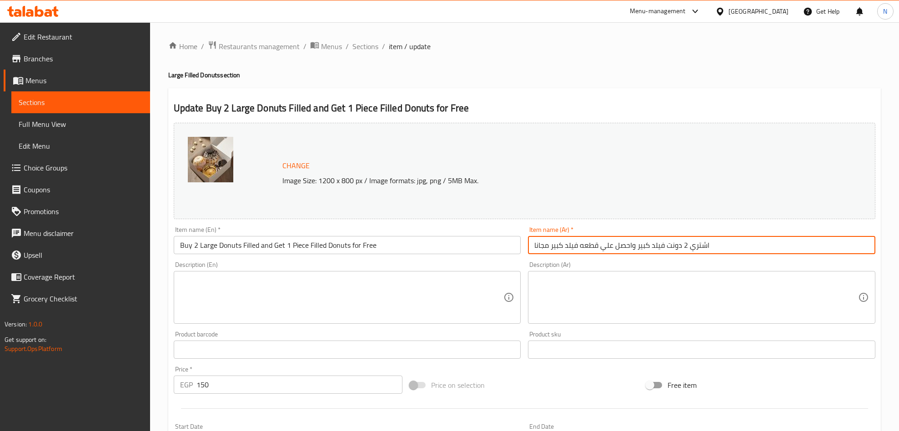
click at [570, 247] on input "اشتري 2 دونت فيلد كبير واحصل علي قطعه فيلد كبير مجانا" at bounding box center [701, 245] width 347 height 18
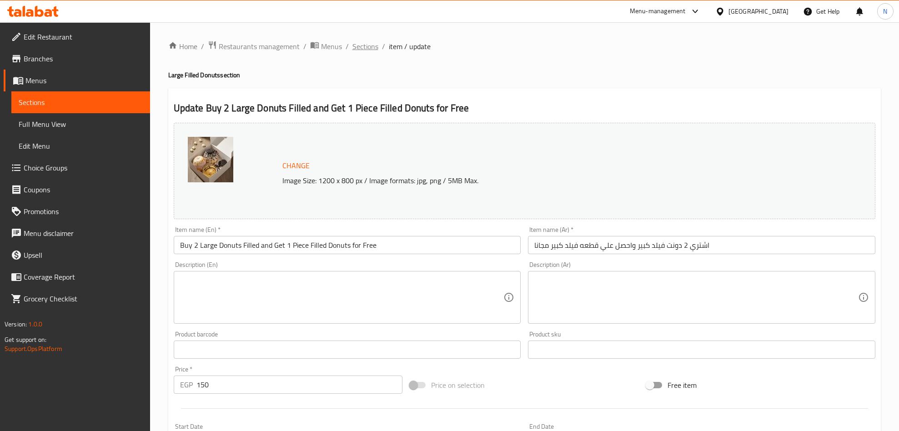
click at [369, 44] on span "Sections" at bounding box center [365, 46] width 26 height 11
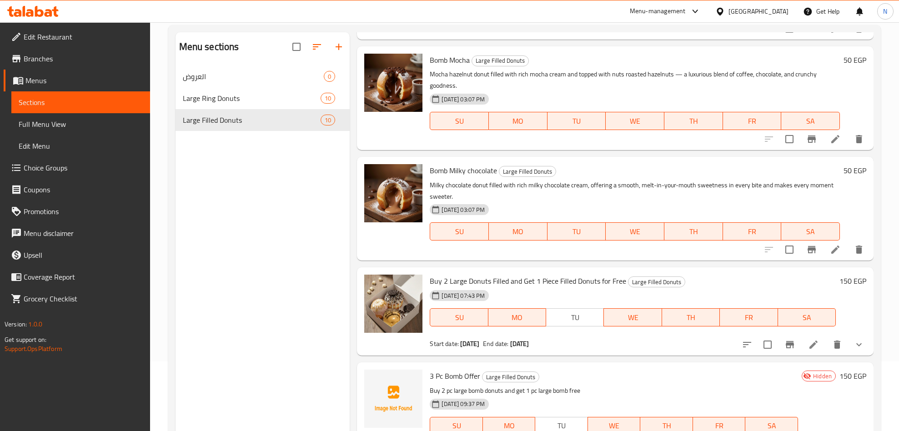
scroll to position [127, 0]
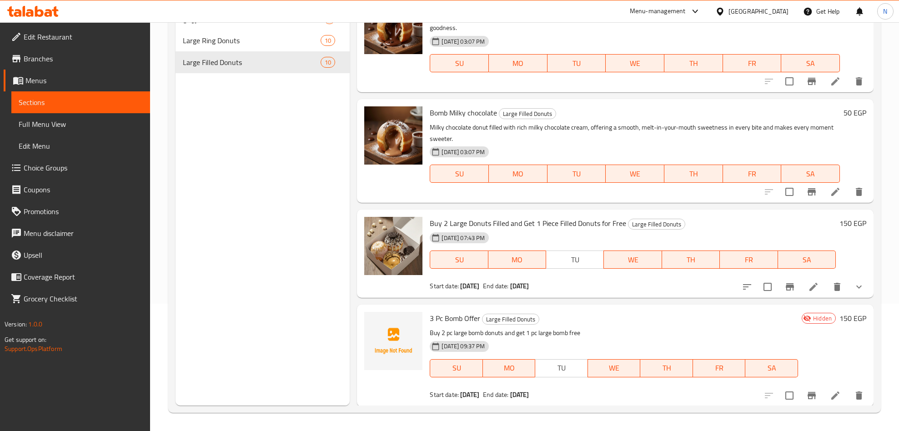
click at [458, 315] on span "3 Pc Bomb Offer" at bounding box center [455, 318] width 50 height 14
click at [458, 316] on span "3 Pc Bomb Offer" at bounding box center [455, 318] width 50 height 14
copy h6 "3 Pc Bomb Offer"
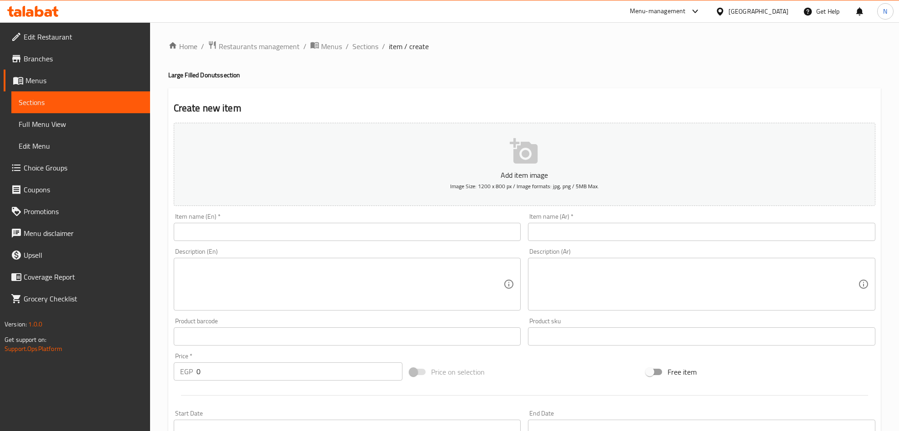
click at [773, 9] on div "[GEOGRAPHIC_DATA]" at bounding box center [758, 11] width 60 height 10
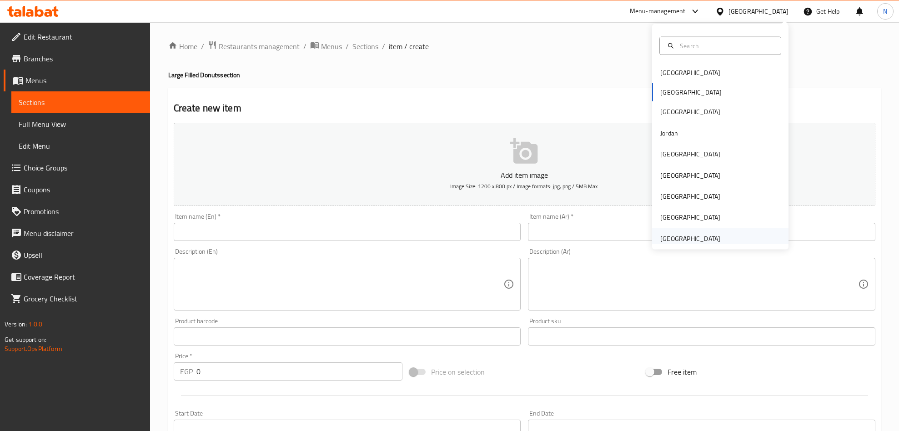
click at [698, 244] on div "[GEOGRAPHIC_DATA]" at bounding box center [690, 238] width 75 height 21
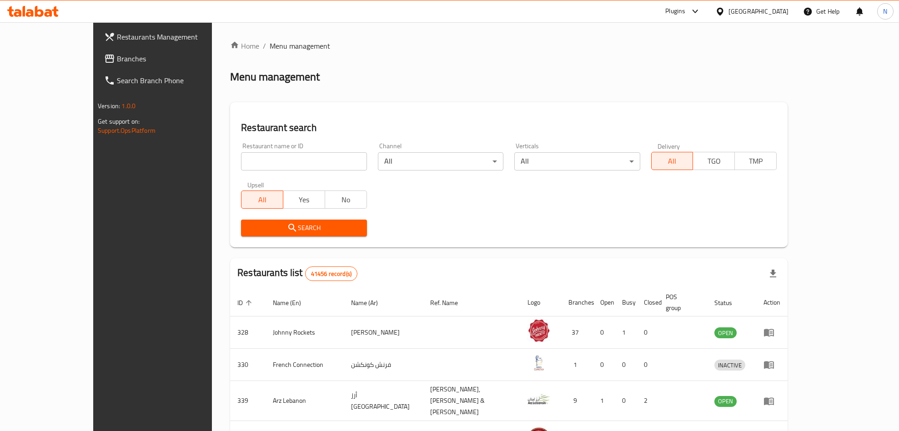
click at [117, 59] on span "Branches" at bounding box center [176, 58] width 119 height 11
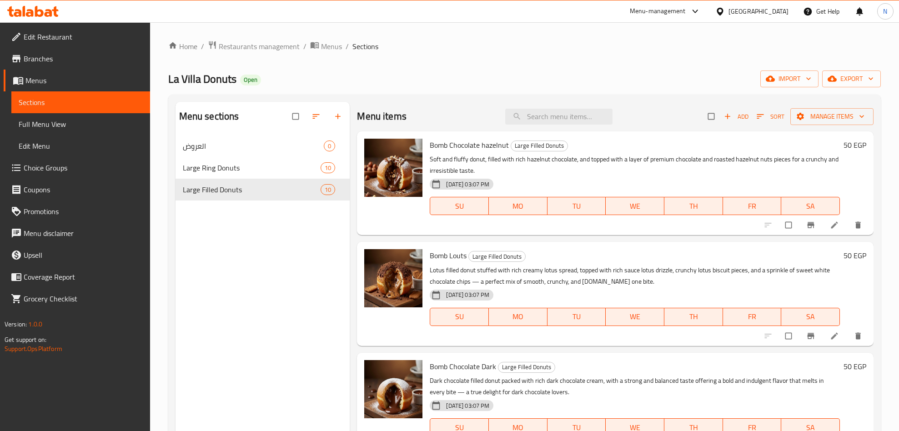
click at [71, 70] on link "Menus" at bounding box center [77, 81] width 146 height 22
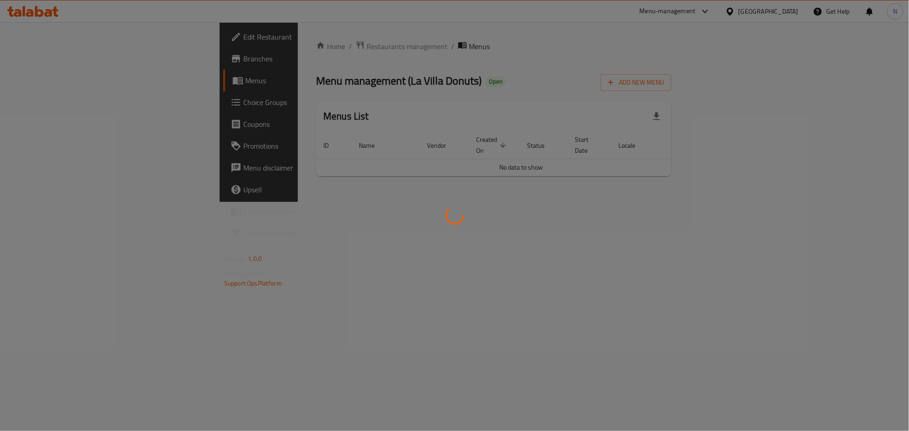
click at [77, 60] on div at bounding box center [454, 215] width 909 height 431
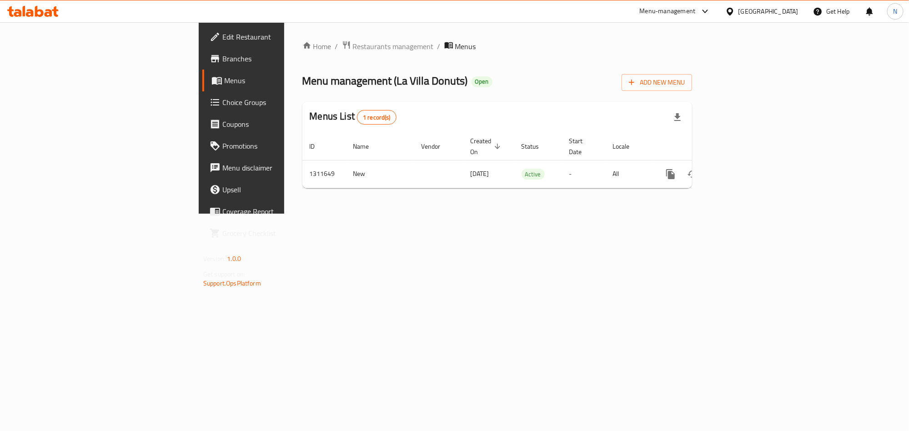
click at [222, 62] on span "Branches" at bounding box center [282, 58] width 121 height 11
